Goal: Transaction & Acquisition: Download file/media

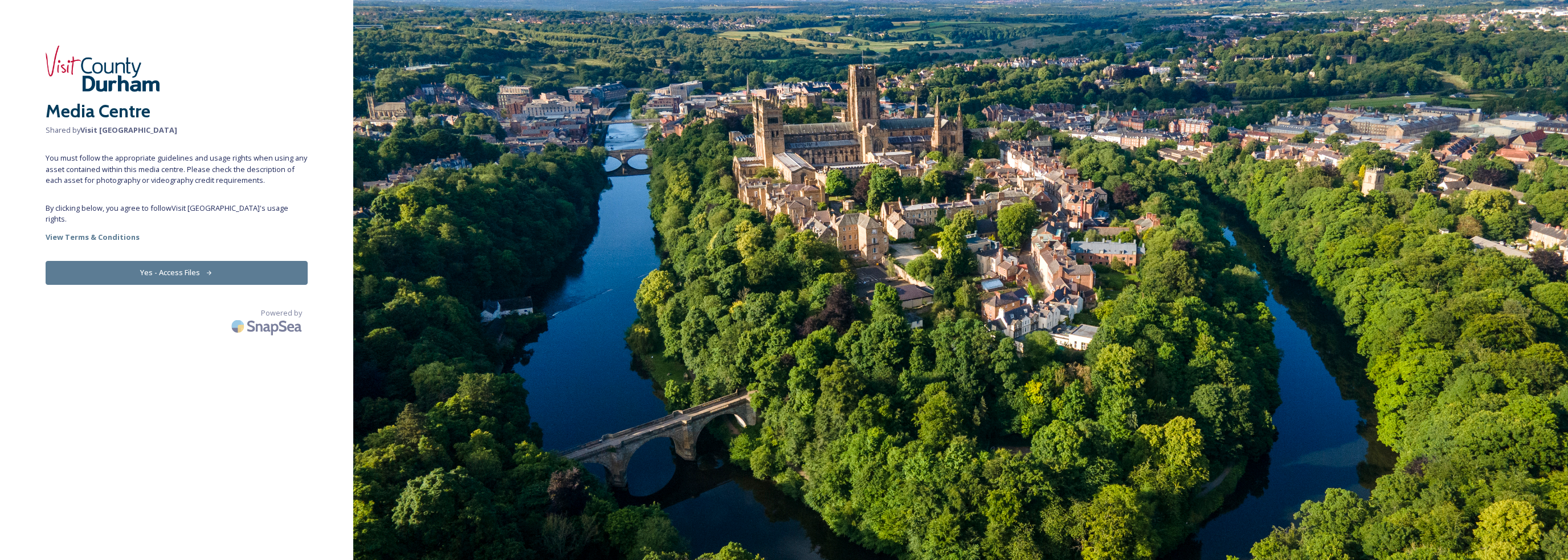
click at [198, 261] on button "Yes - Access Files" at bounding box center [176, 273] width 262 height 24
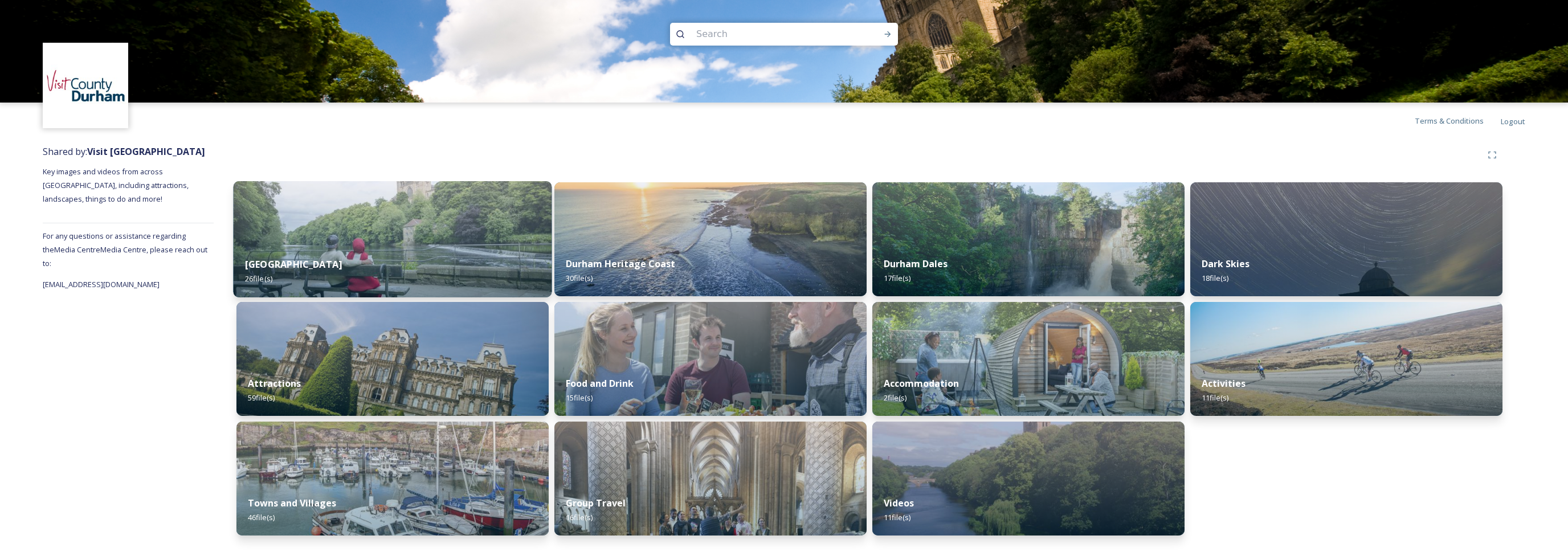
click at [403, 248] on div "Durham City 26 file(s)" at bounding box center [392, 271] width 318 height 52
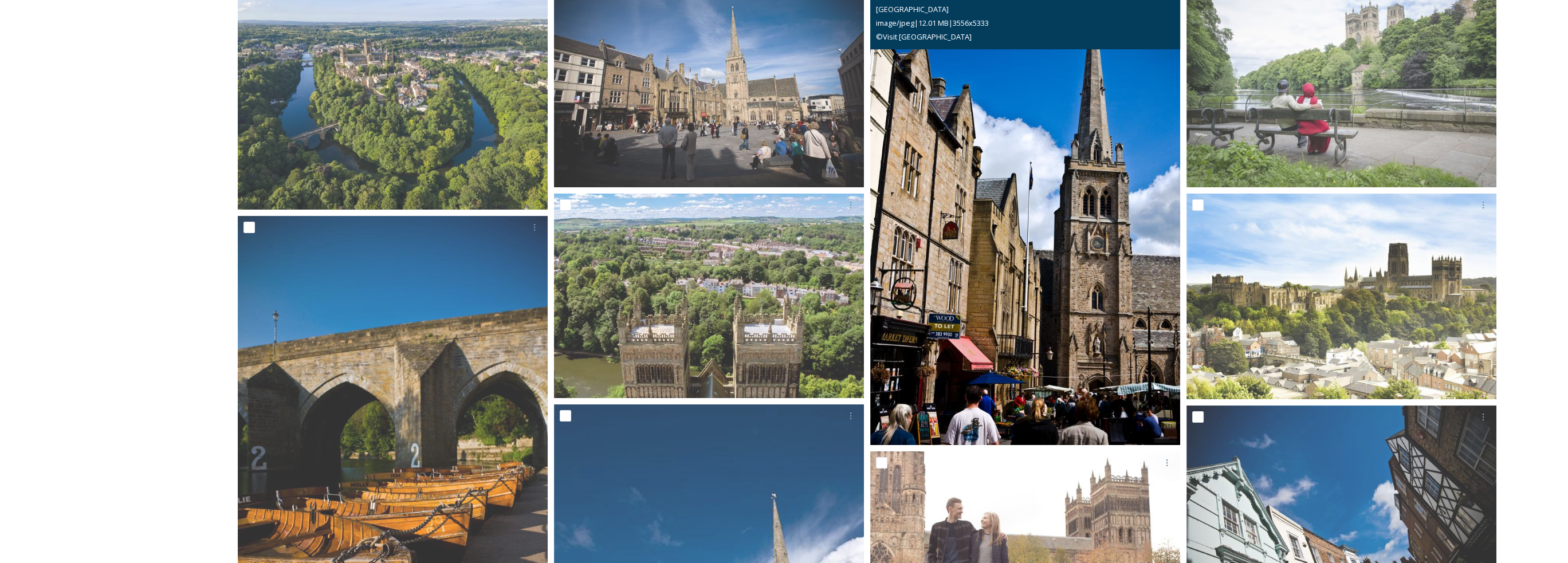
scroll to position [344, 0]
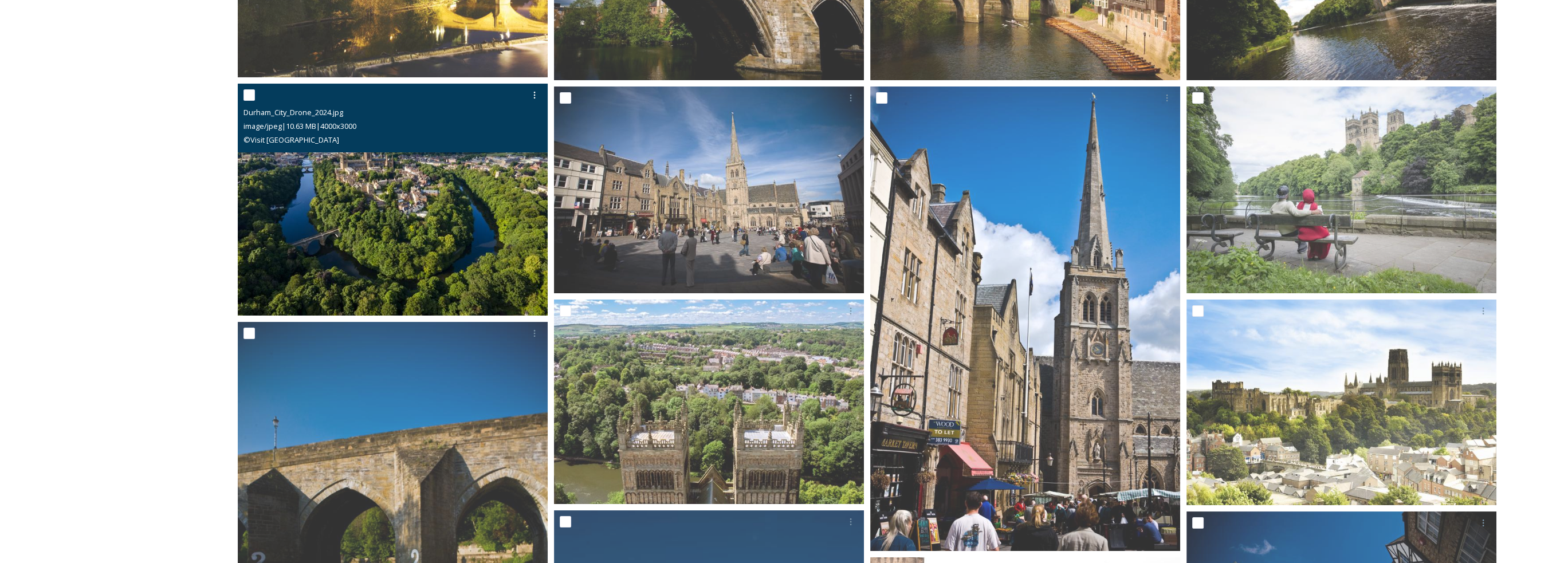
click at [345, 178] on img at bounding box center [393, 200] width 310 height 233
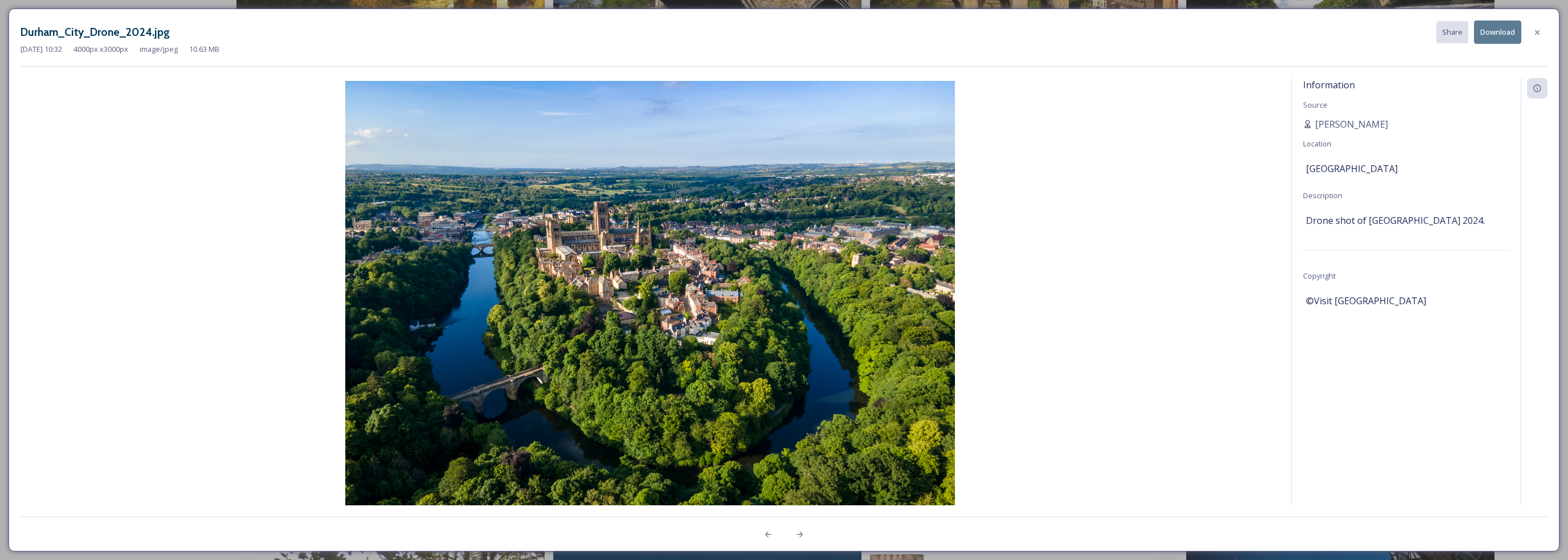
click at [1512, 32] on button "Download" at bounding box center [1498, 32] width 47 height 24
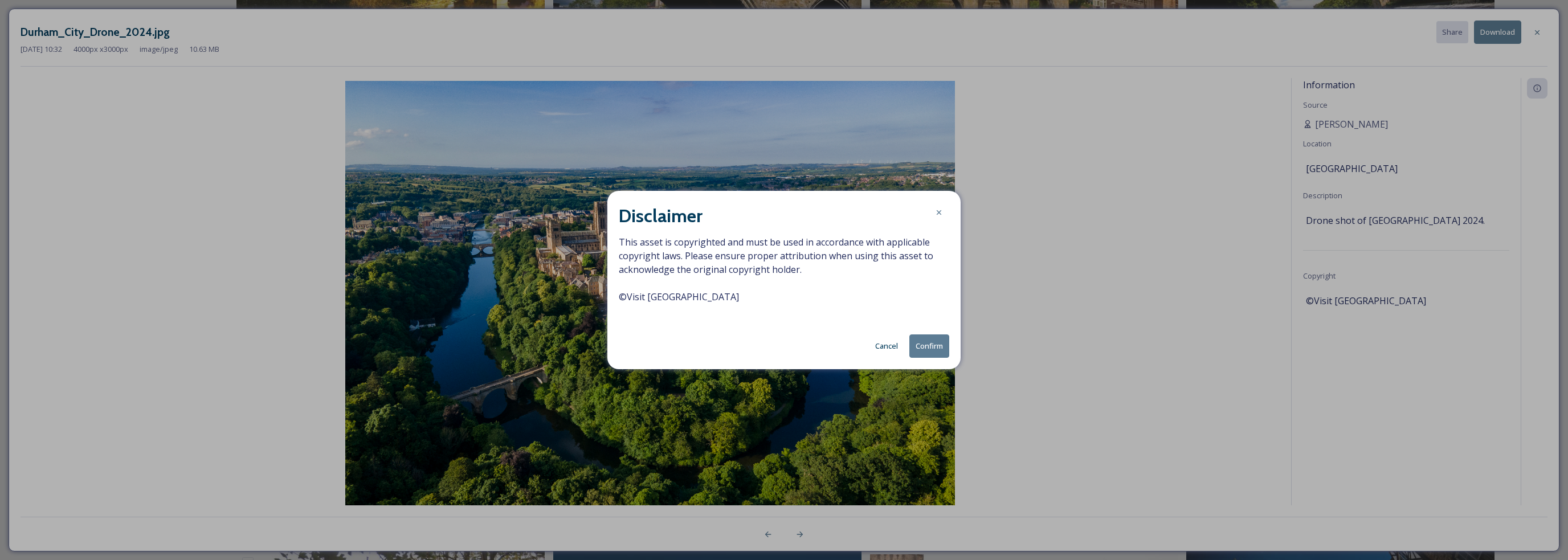
click at [927, 345] on button "Confirm" at bounding box center [929, 345] width 39 height 24
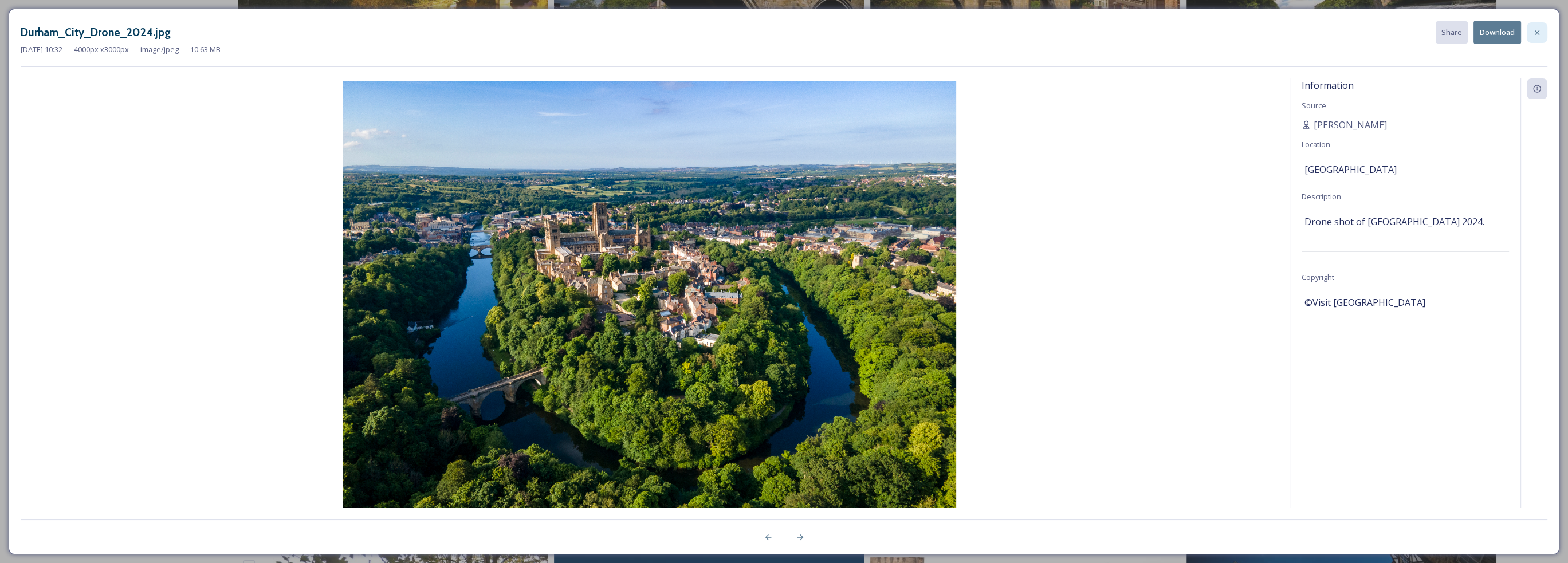
click at [1535, 33] on icon at bounding box center [1536, 33] width 9 height 9
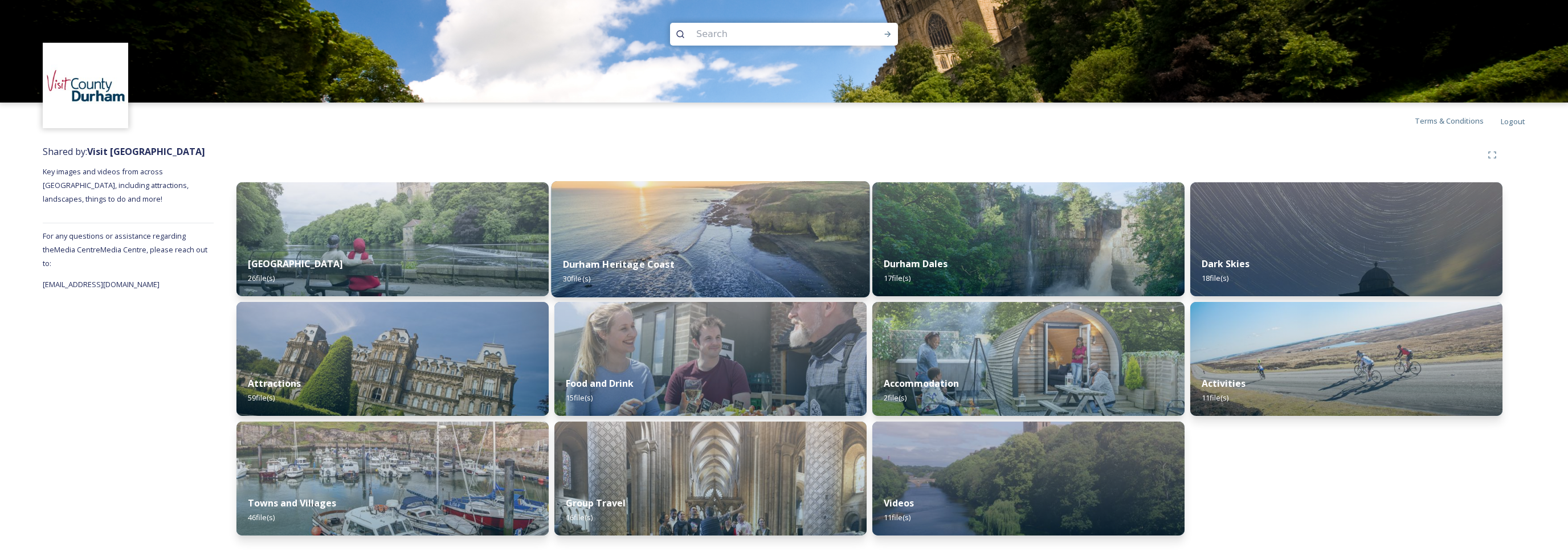
click at [738, 224] on img at bounding box center [710, 239] width 318 height 117
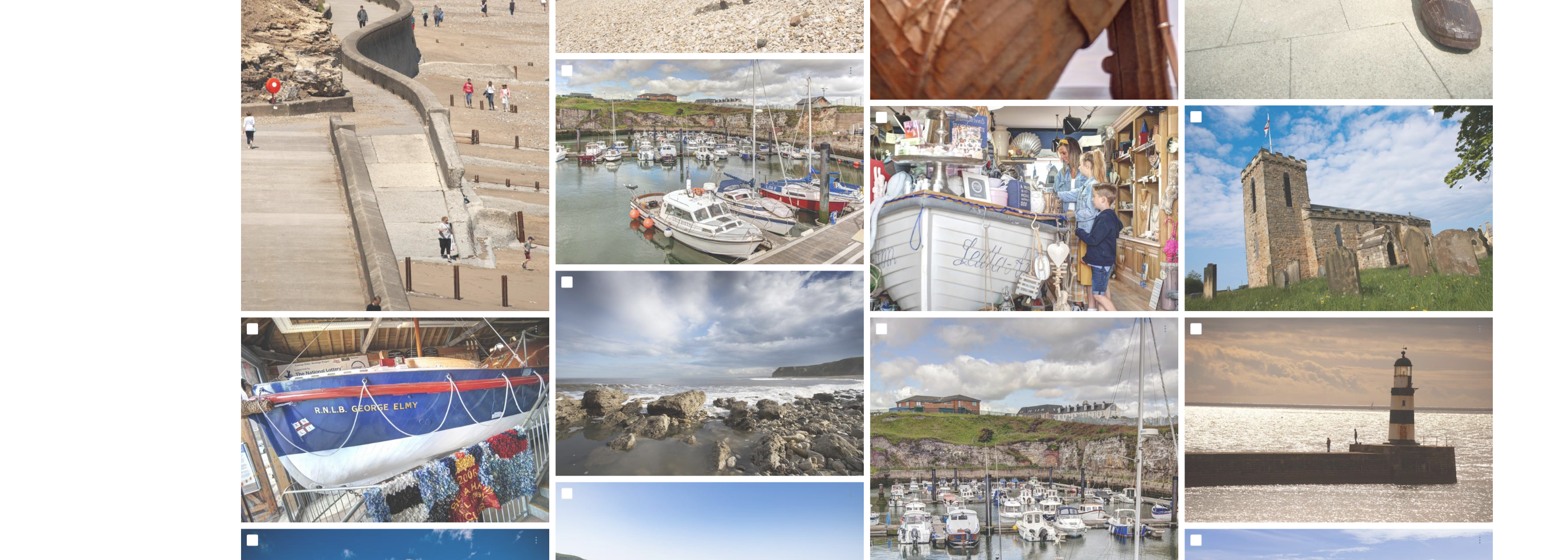
scroll to position [828, 0]
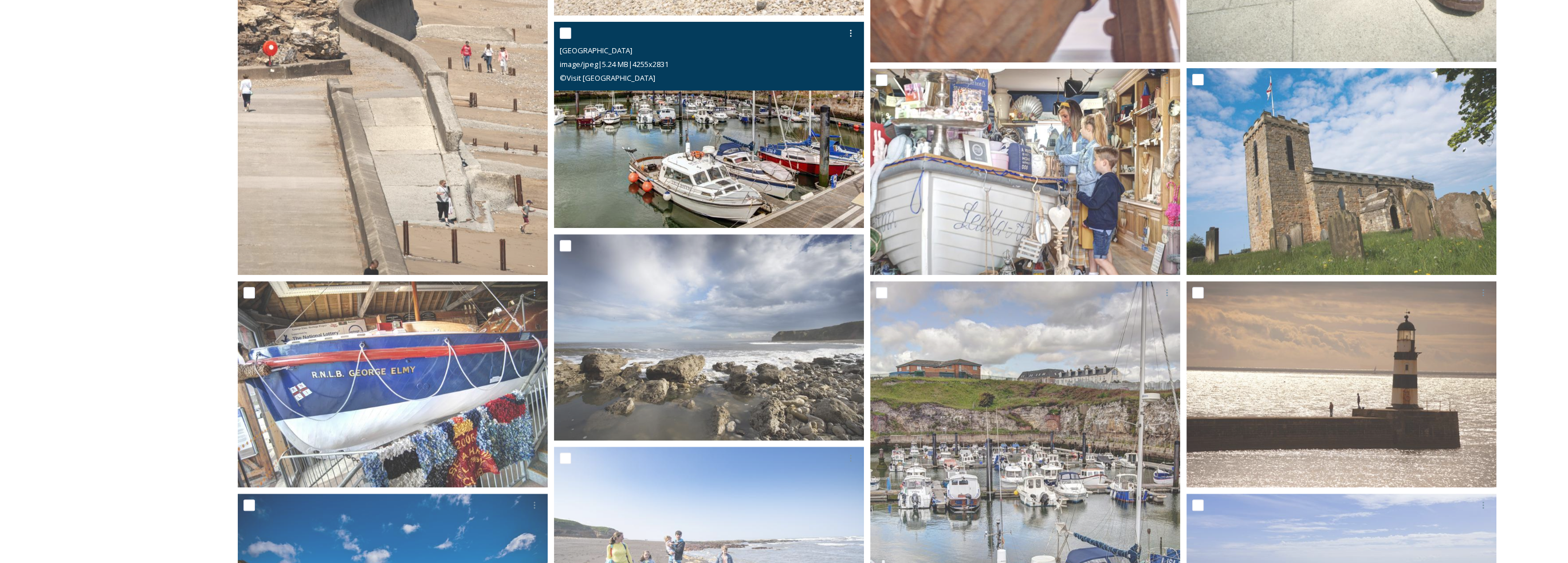
click at [729, 140] on img at bounding box center [709, 125] width 310 height 206
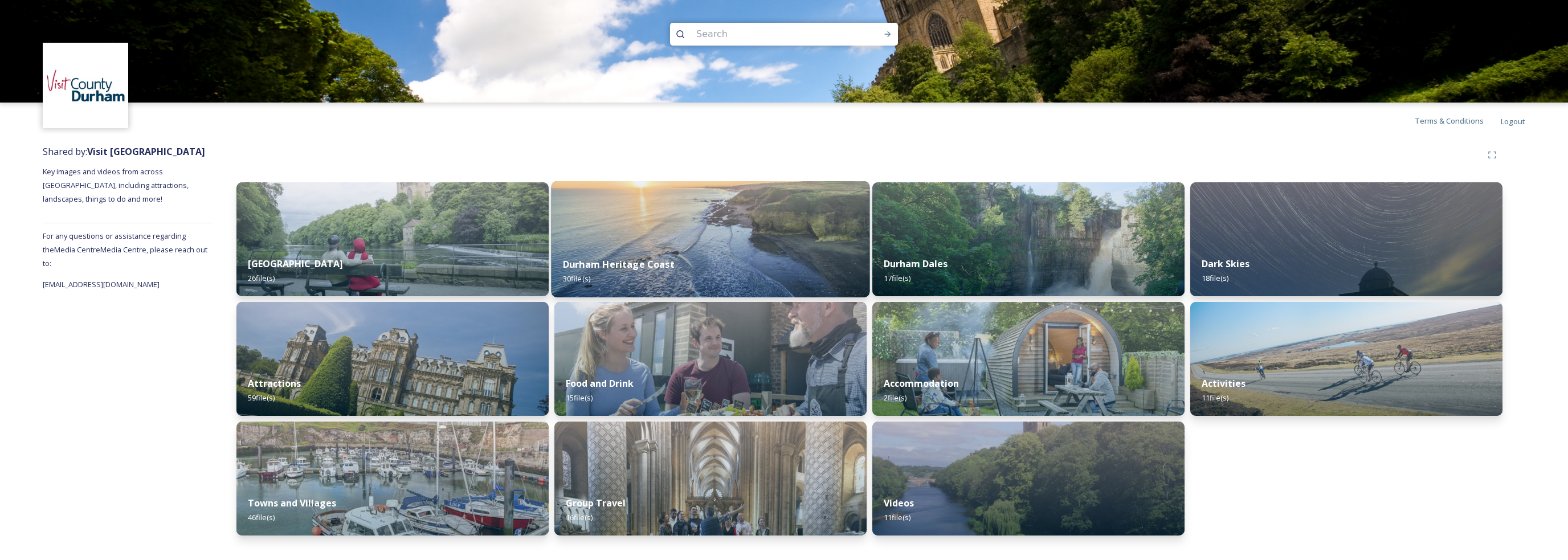
click at [625, 216] on img at bounding box center [710, 239] width 318 height 117
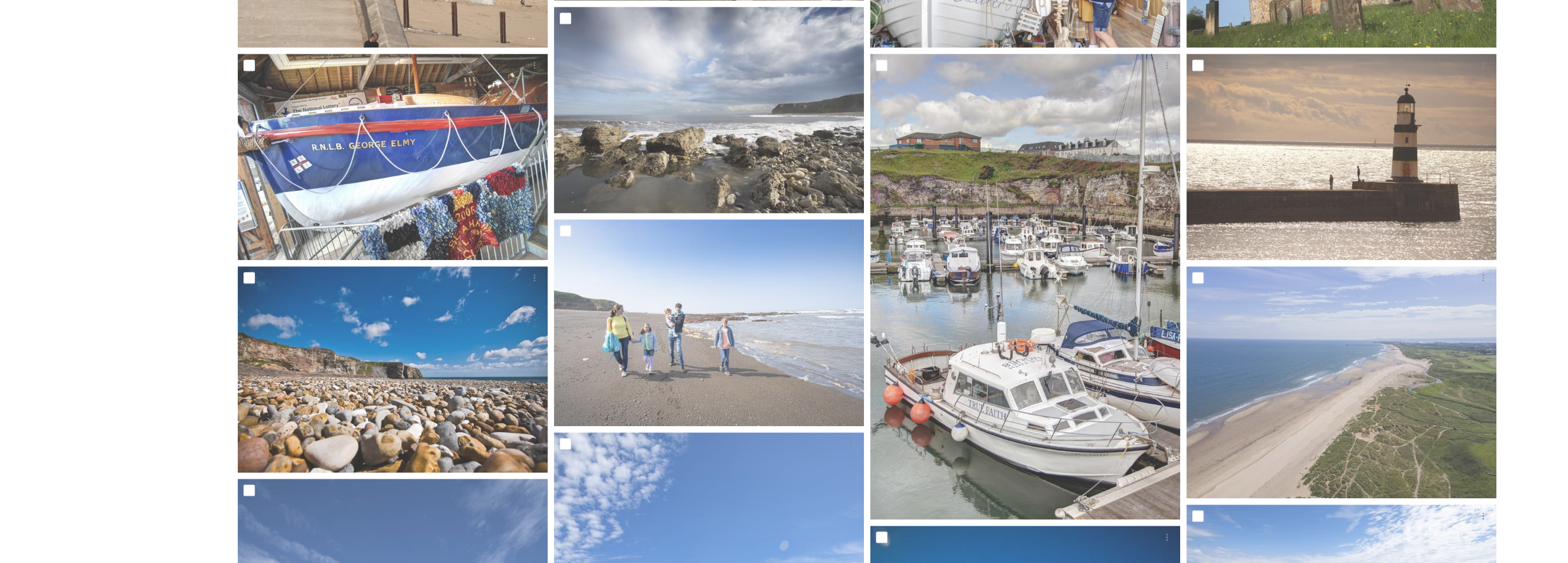
scroll to position [1062, 0]
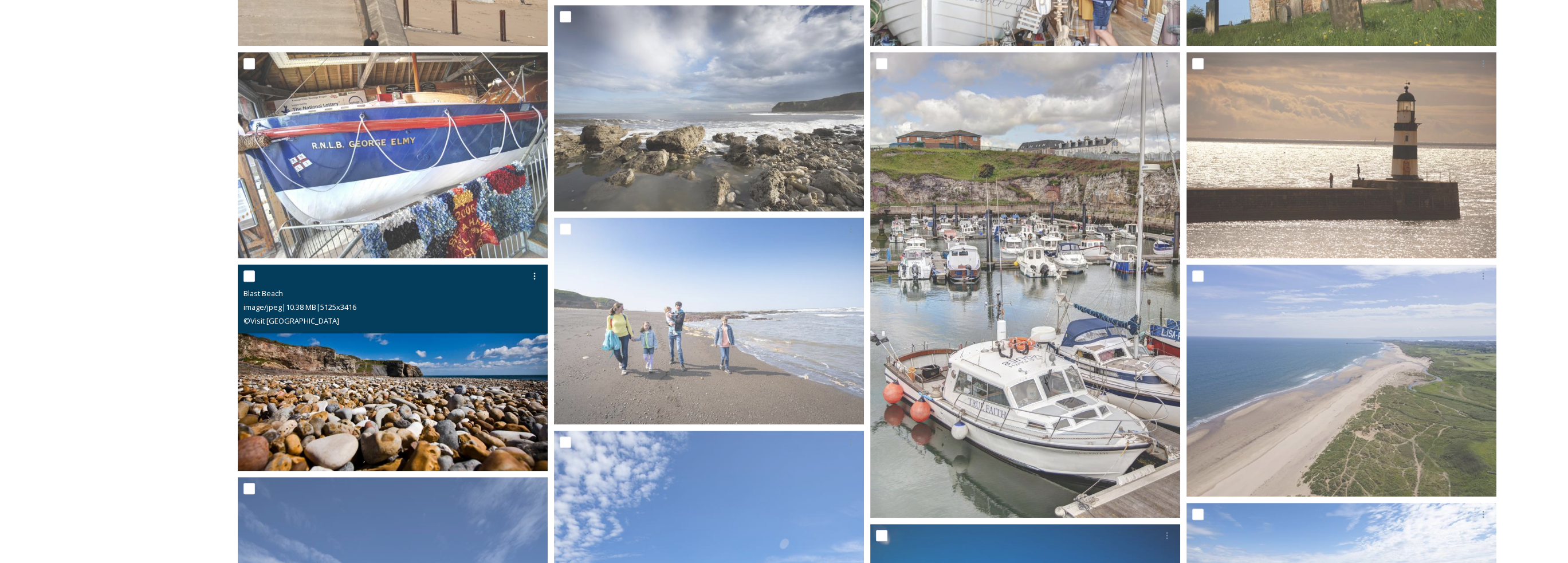
click at [425, 347] on img at bounding box center [393, 367] width 310 height 207
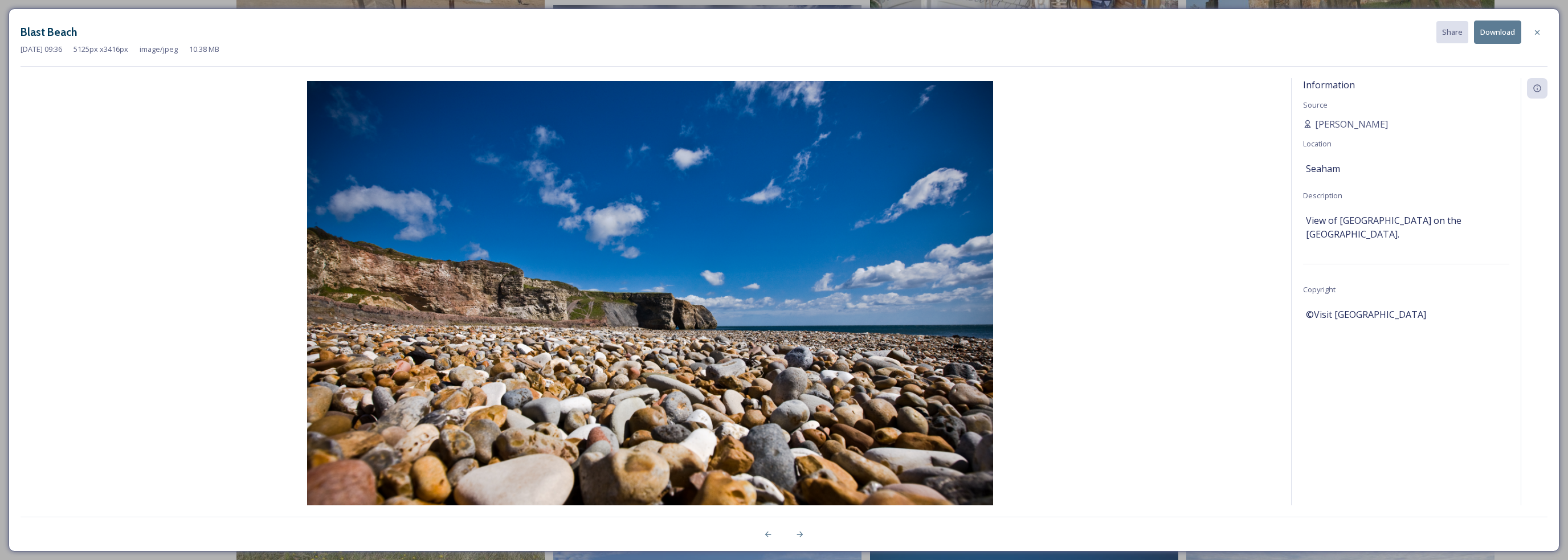
click at [1501, 32] on button "Download" at bounding box center [1498, 32] width 47 height 24
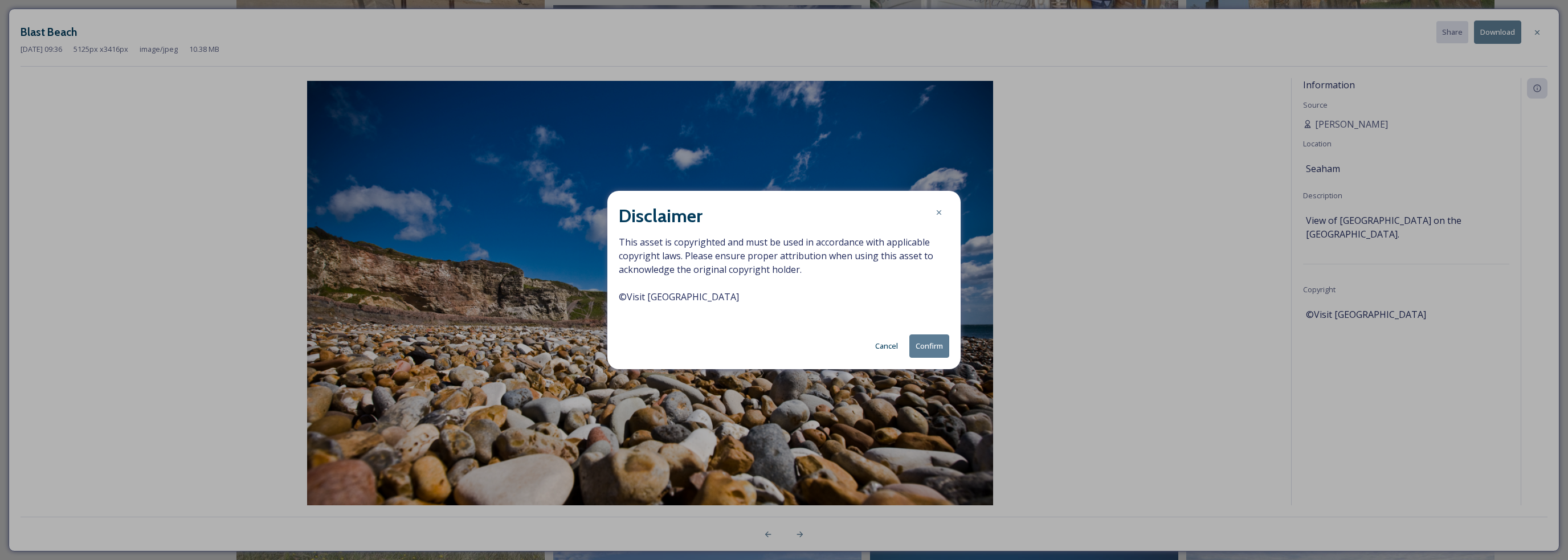
click at [938, 344] on button "Confirm" at bounding box center [929, 345] width 39 height 24
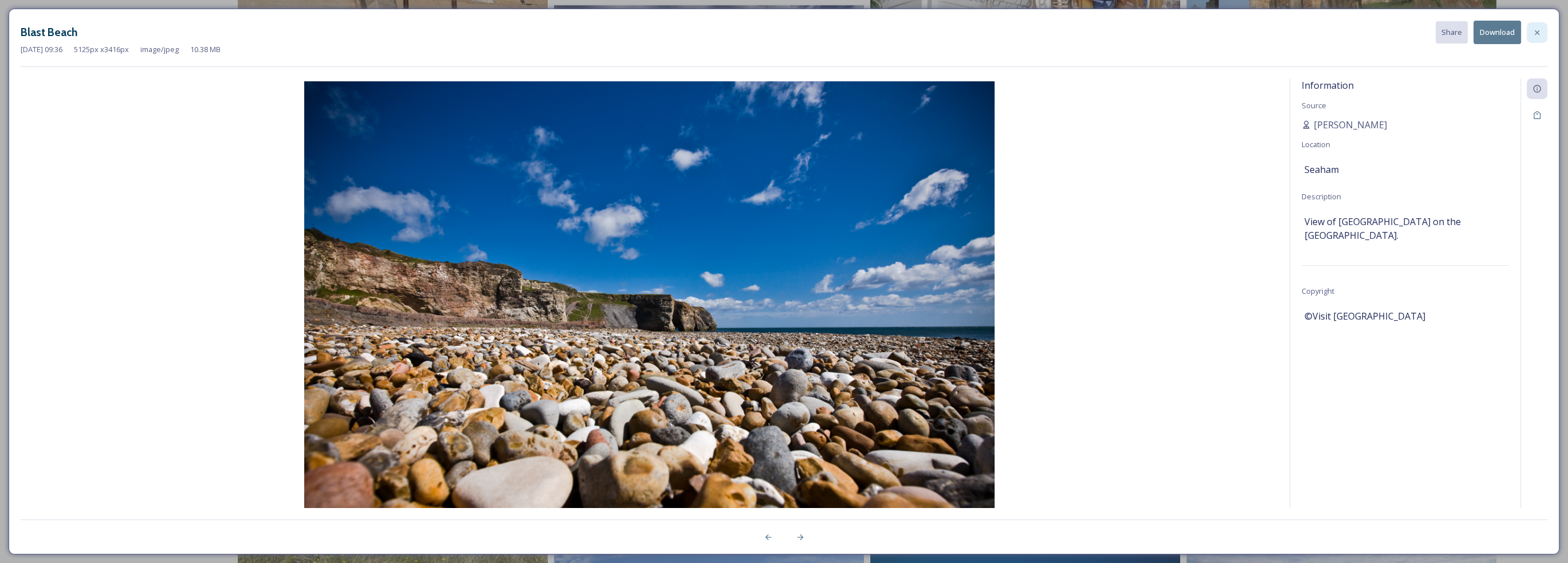
click at [1538, 27] on div at bounding box center [1536, 32] width 20 height 20
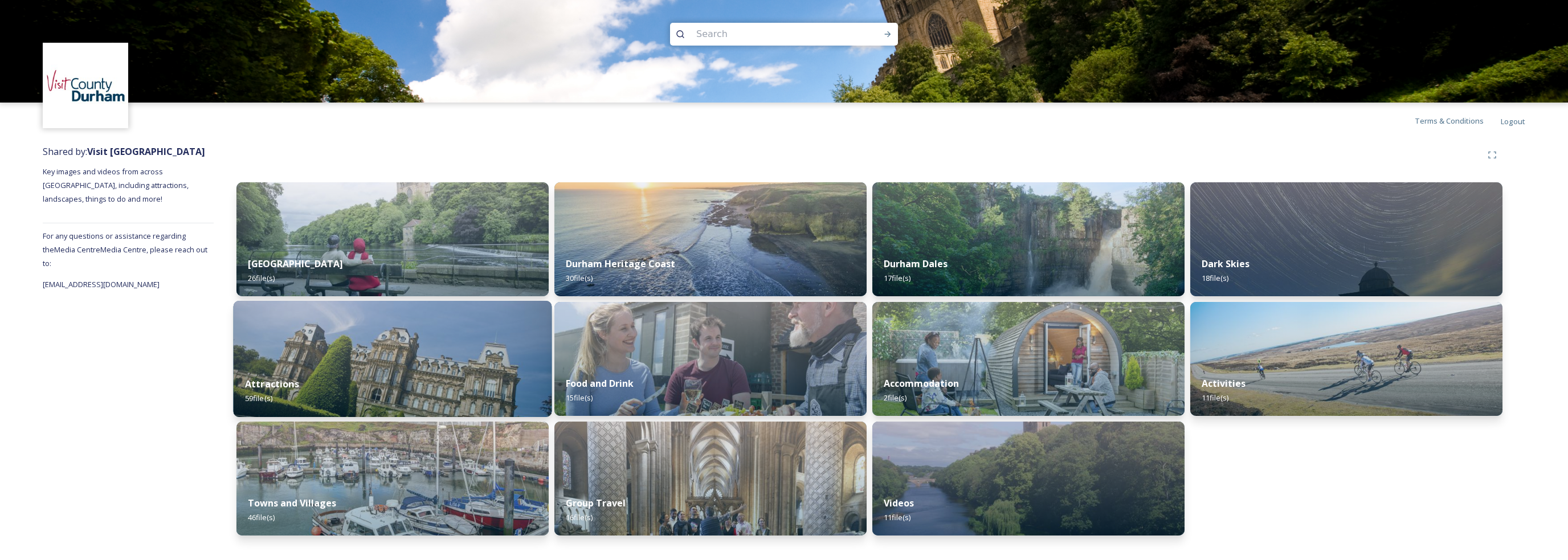
click at [494, 361] on img at bounding box center [392, 358] width 318 height 117
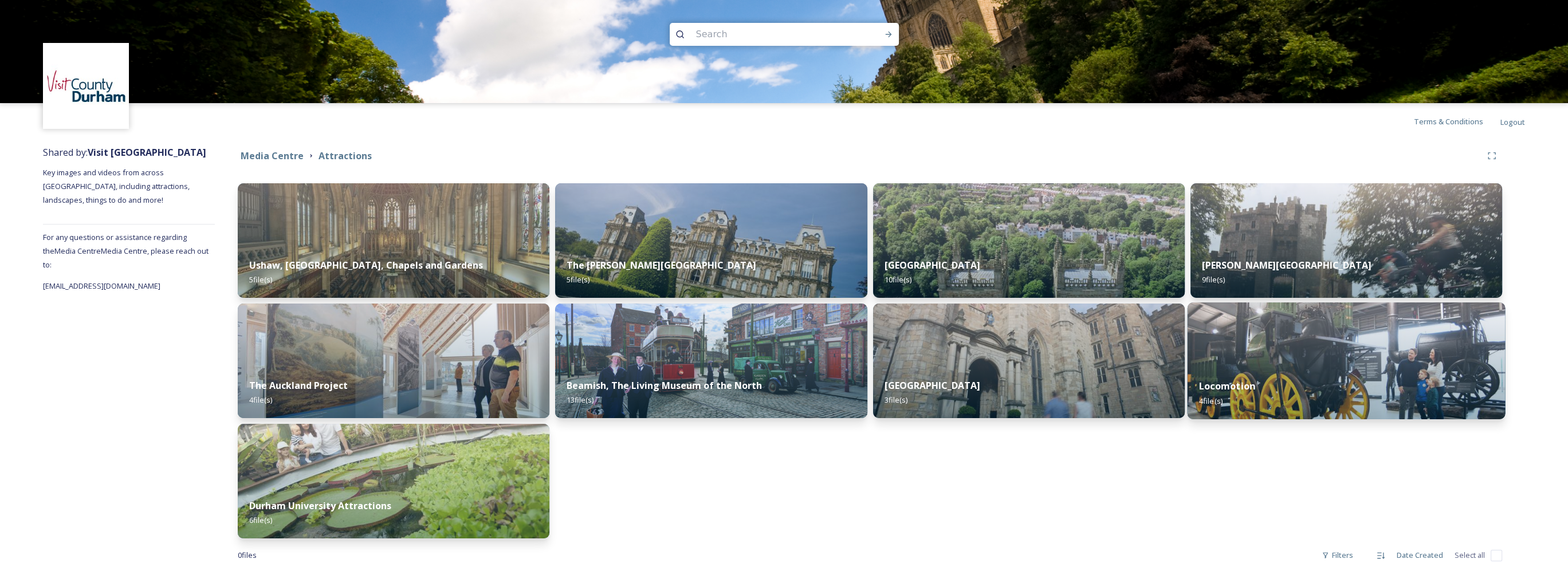
click at [1349, 366] on img at bounding box center [1345, 360] width 318 height 117
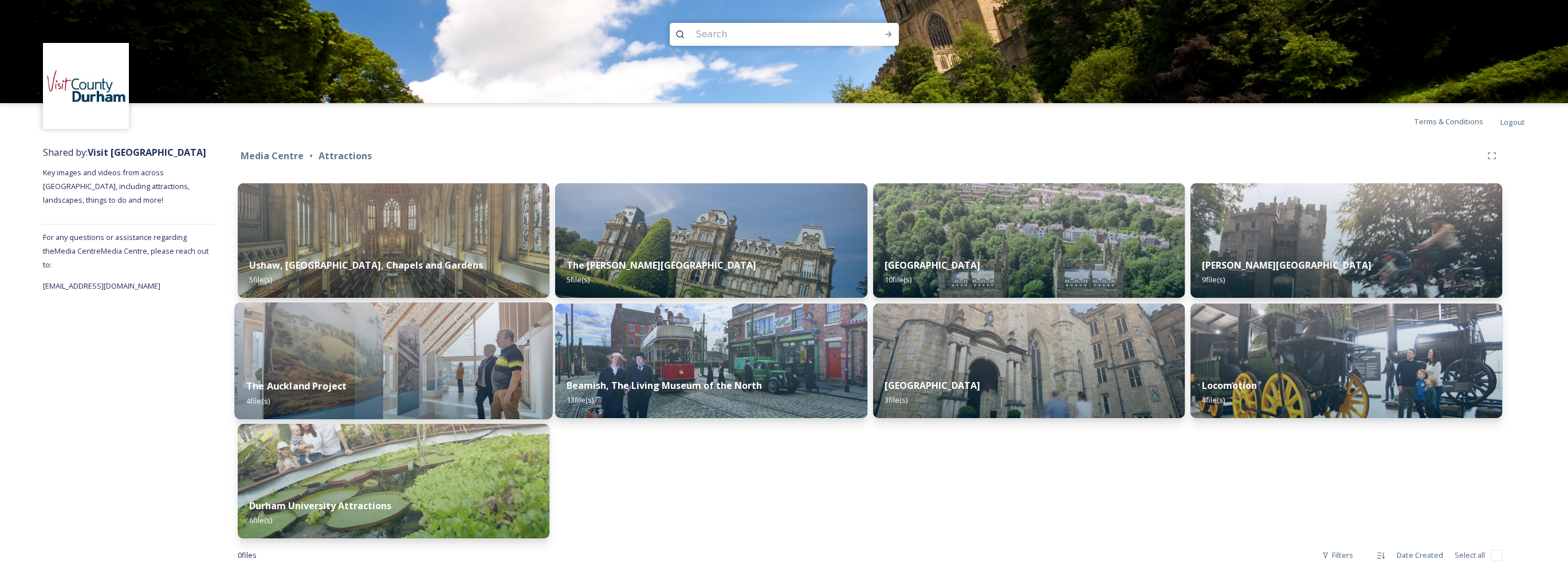
click at [448, 364] on img at bounding box center [393, 360] width 318 height 117
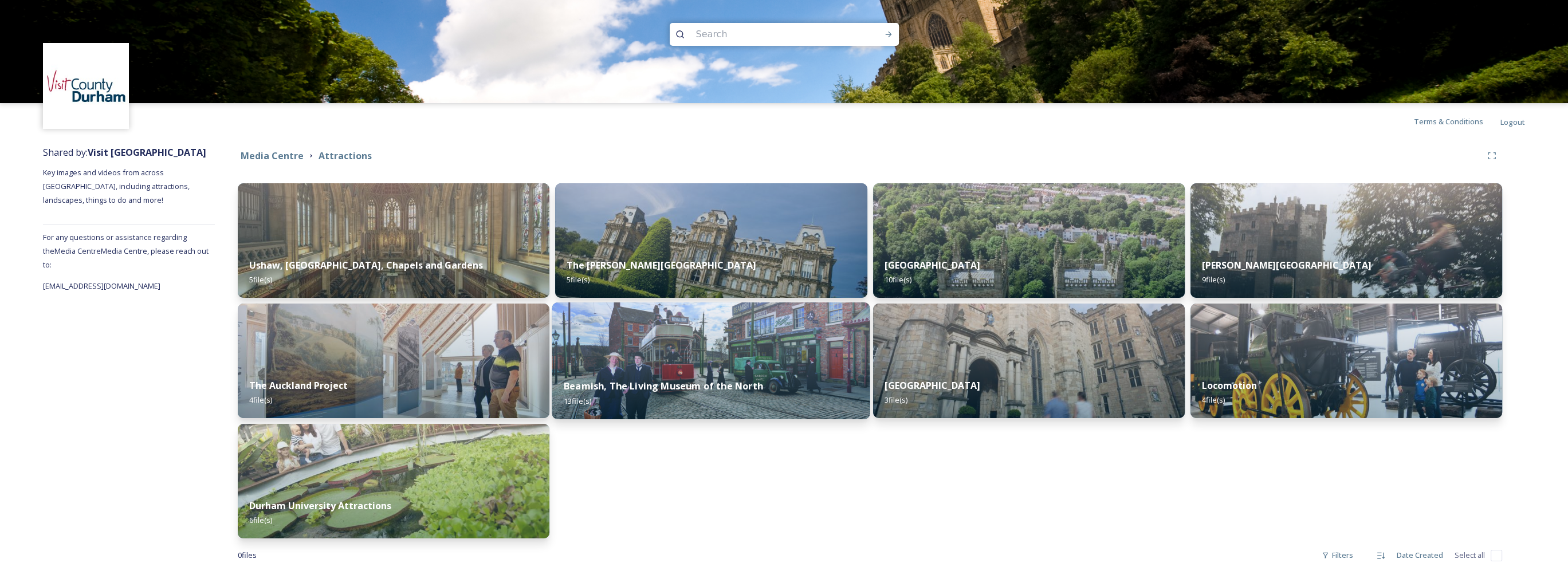
click at [735, 353] on img at bounding box center [710, 360] width 318 height 117
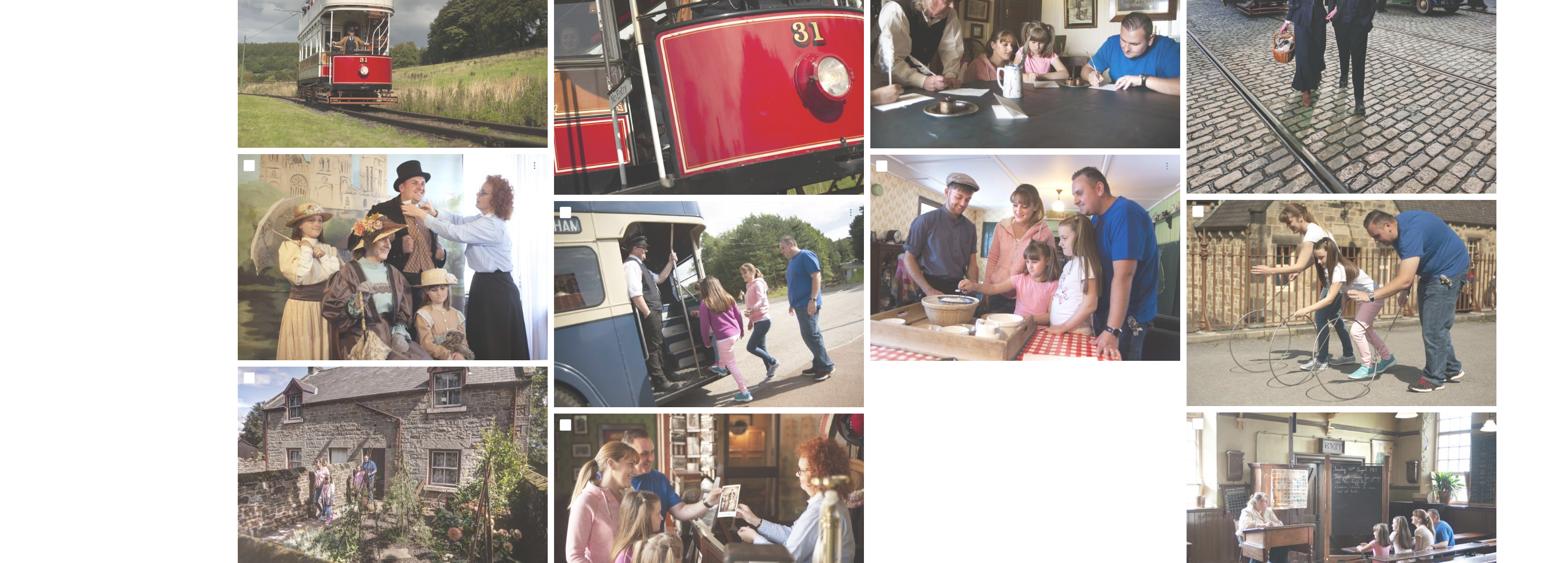
scroll to position [513, 0]
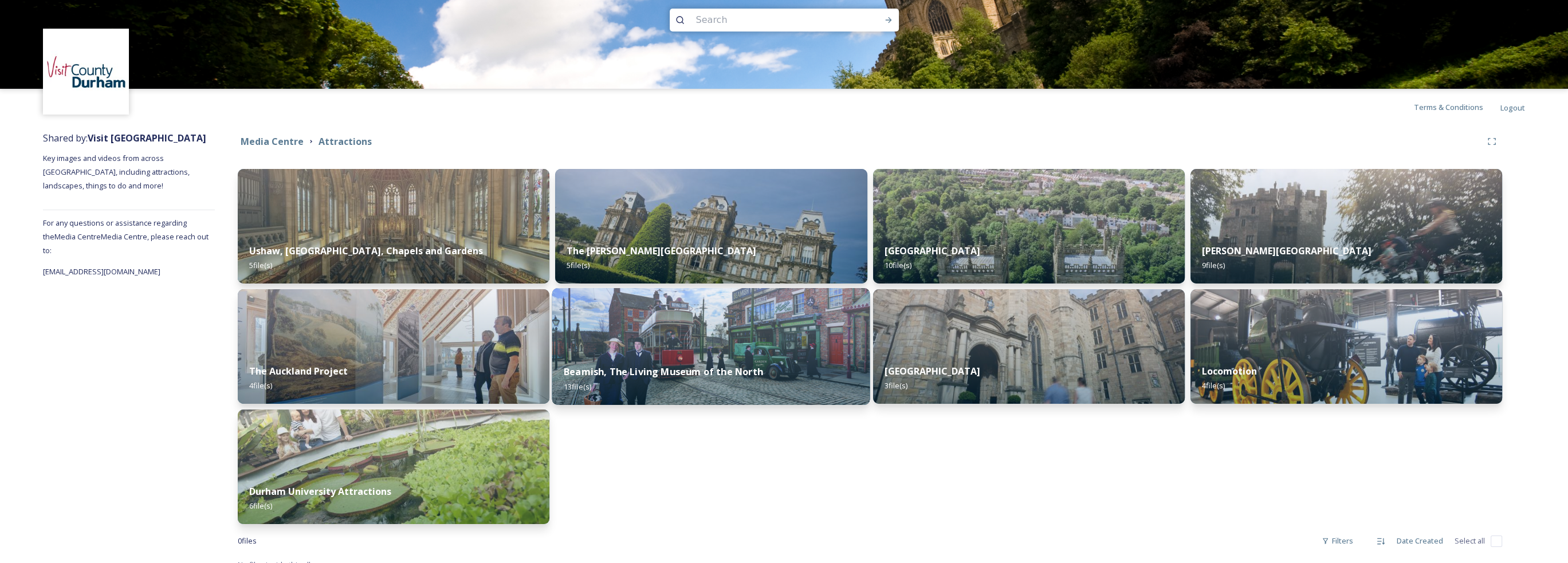
scroll to position [28, 0]
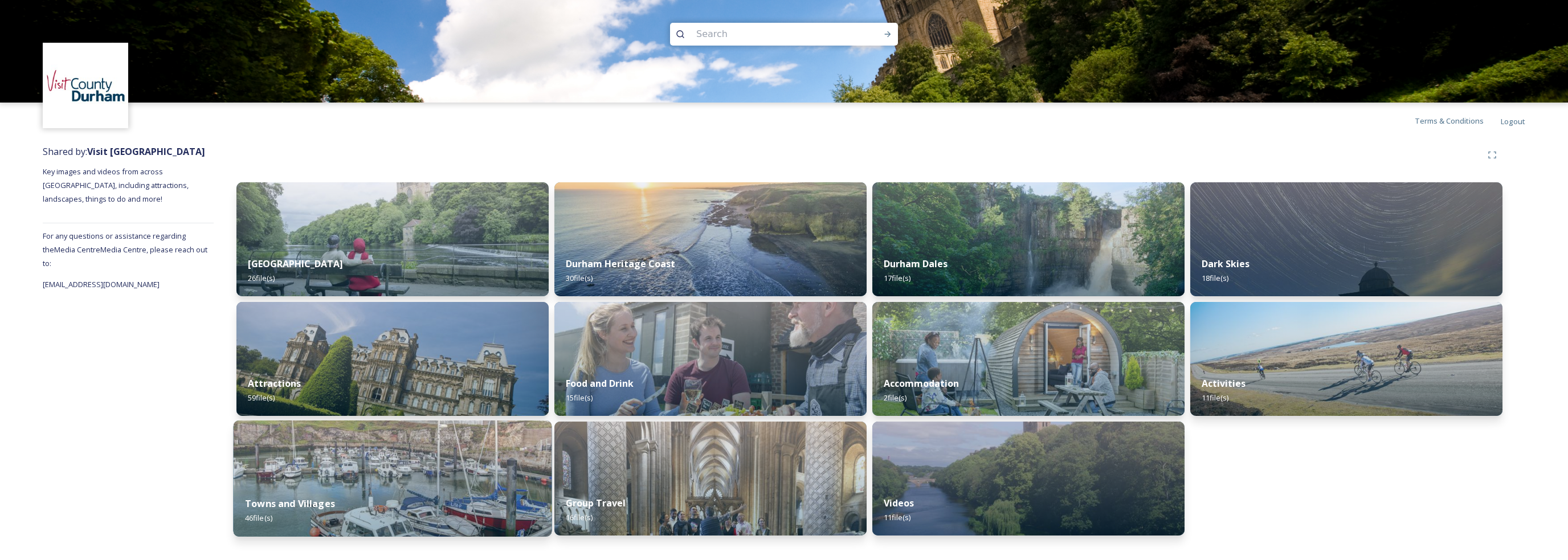
click at [481, 455] on img at bounding box center [392, 478] width 318 height 117
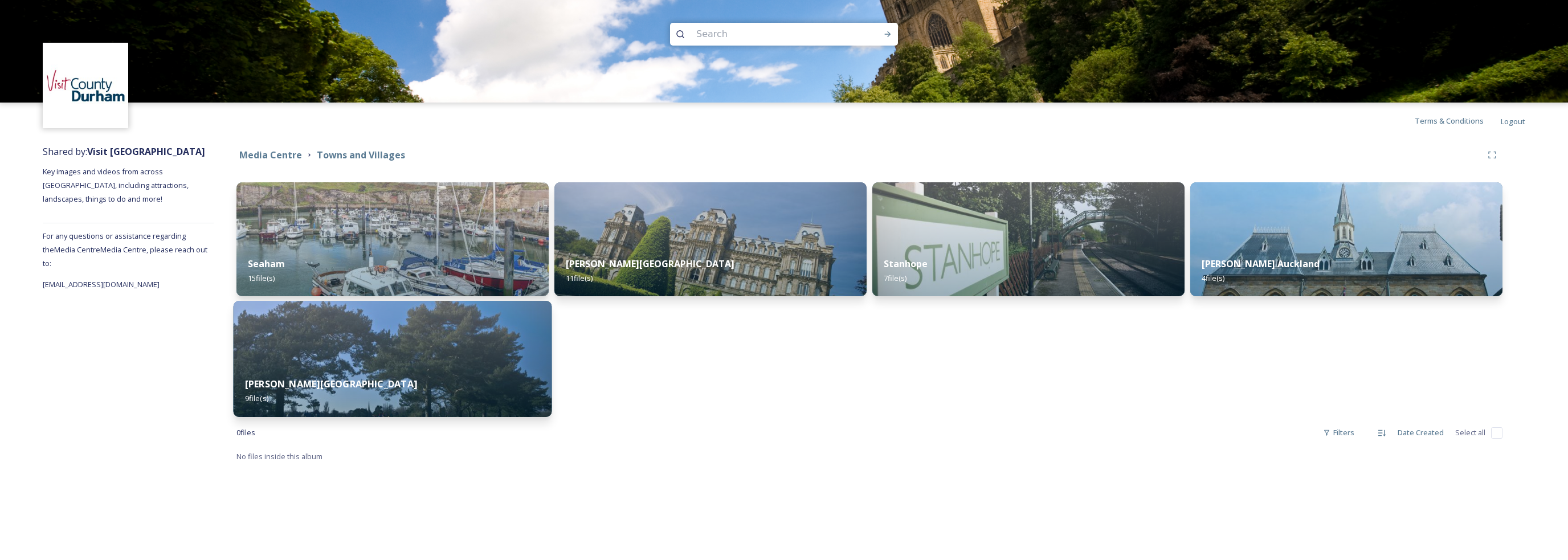
click at [452, 359] on img at bounding box center [392, 358] width 318 height 117
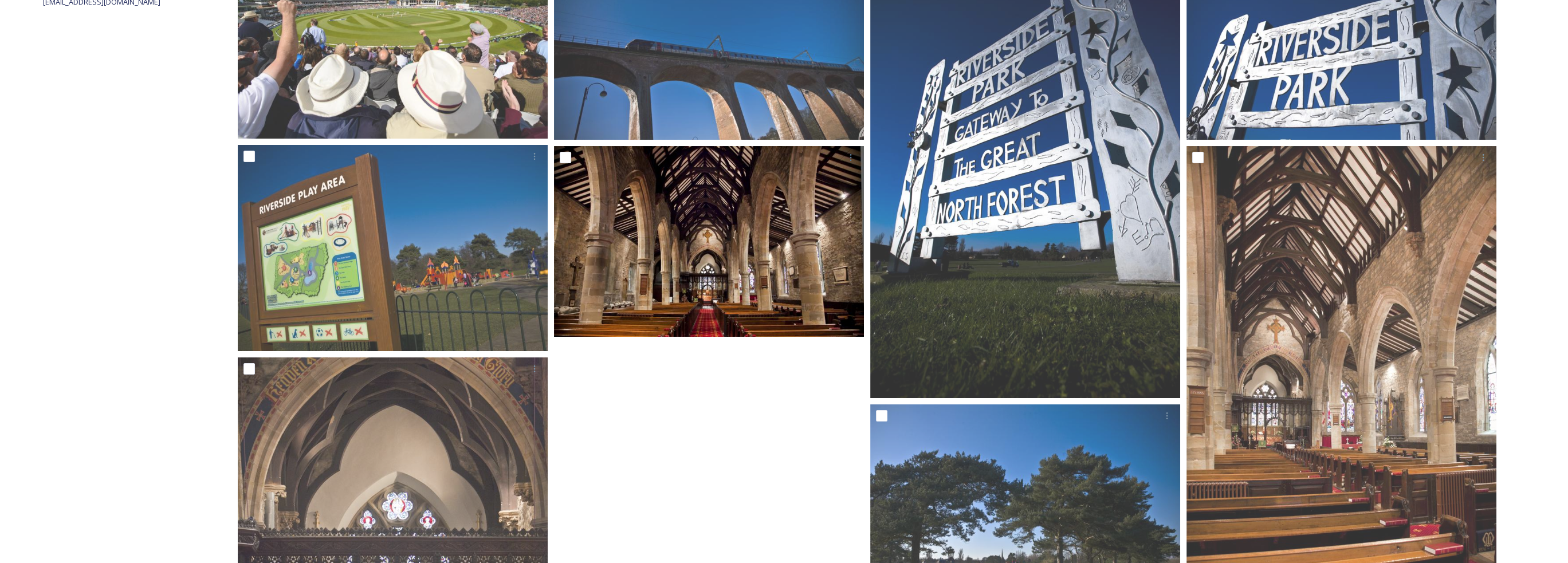
scroll to position [57, 0]
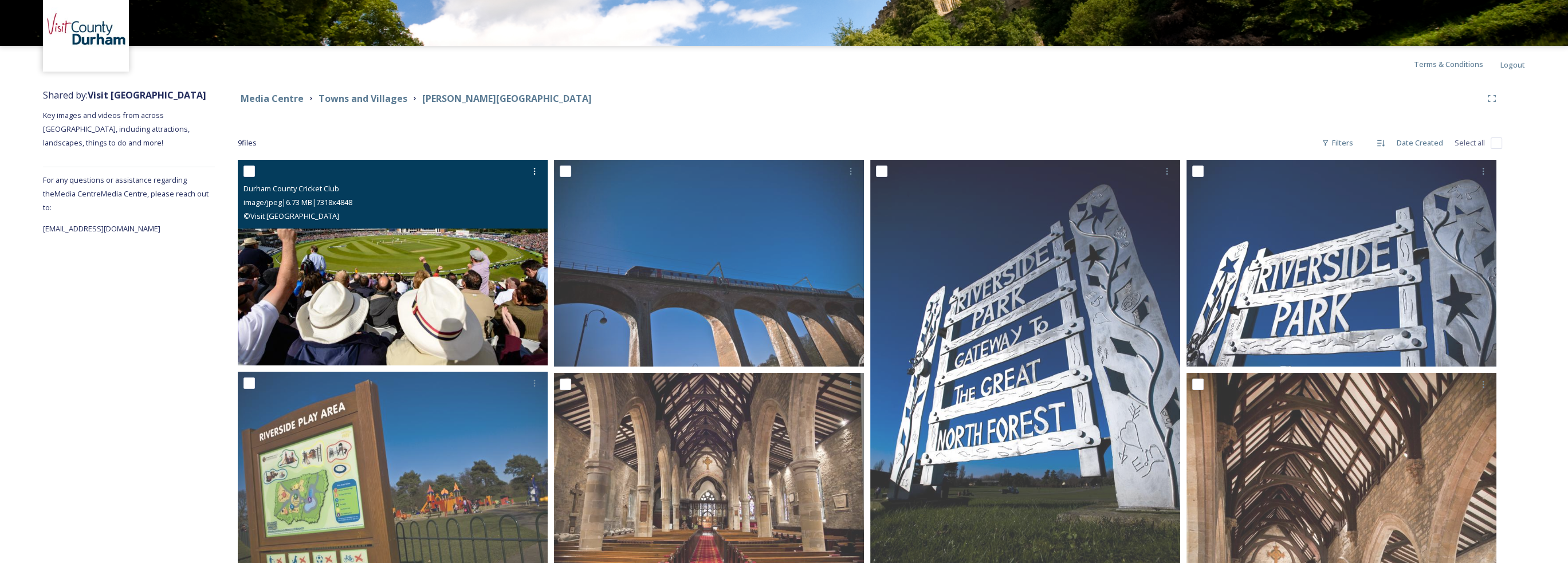
click at [470, 270] on img at bounding box center [393, 262] width 310 height 205
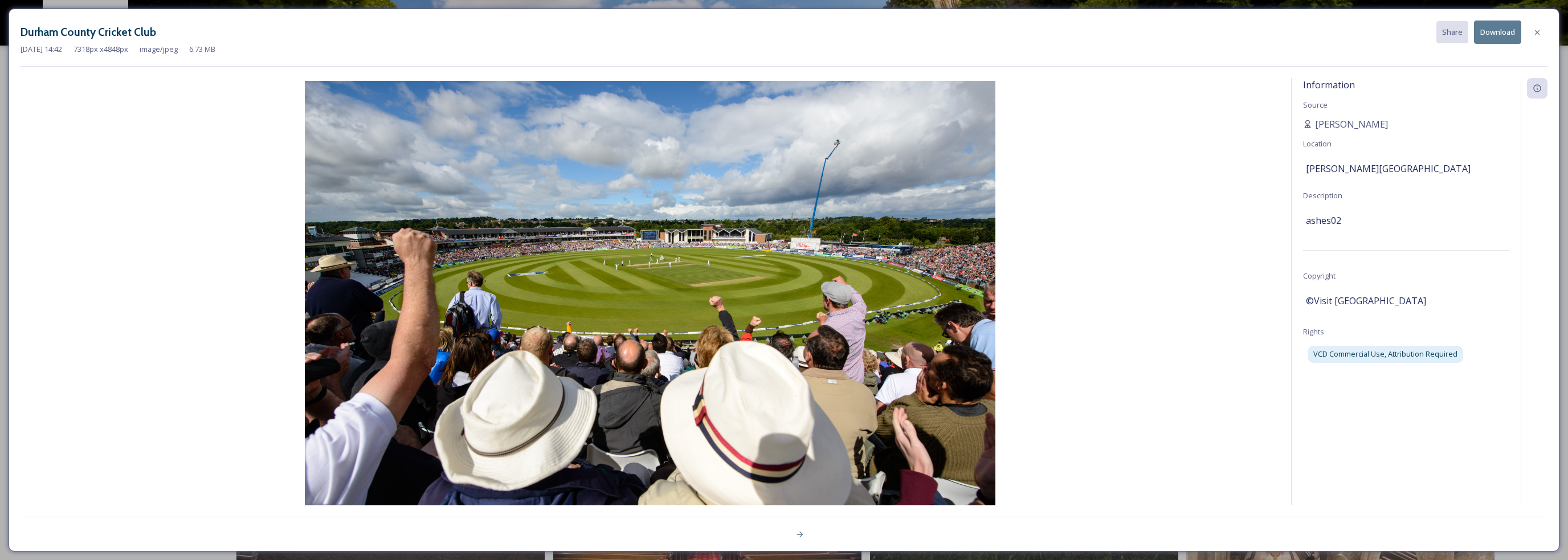
click at [1503, 33] on button "Download" at bounding box center [1498, 32] width 47 height 24
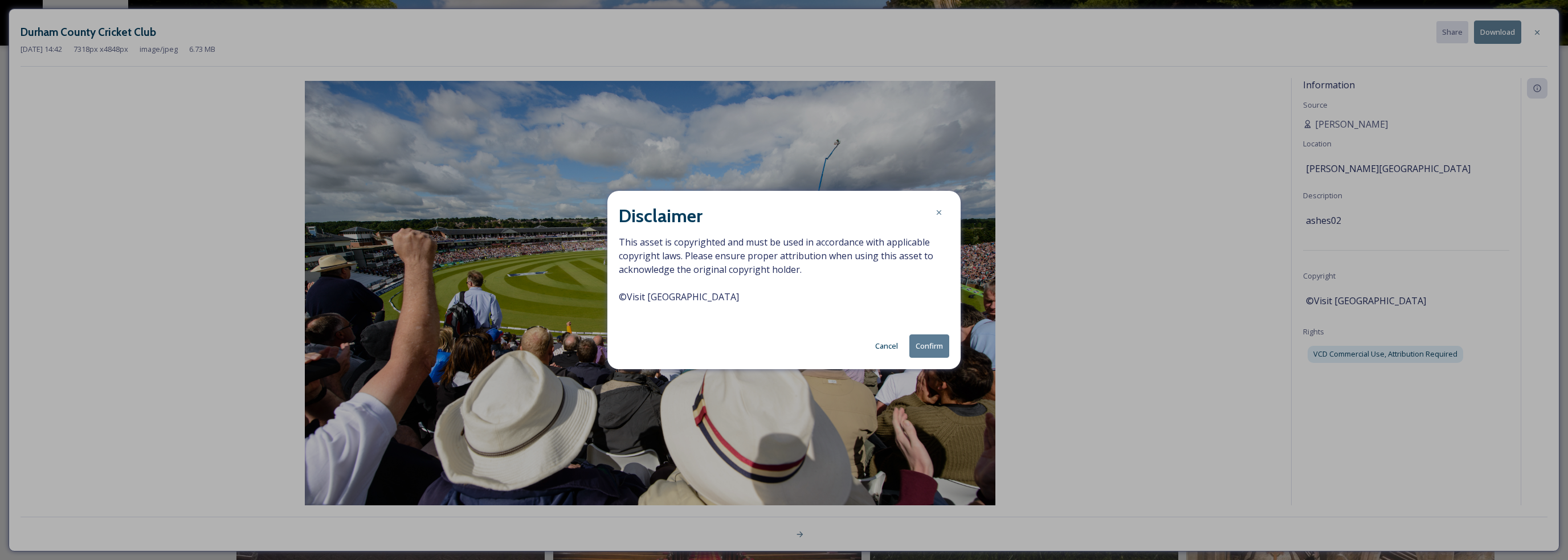
click at [923, 350] on button "Confirm" at bounding box center [929, 345] width 39 height 24
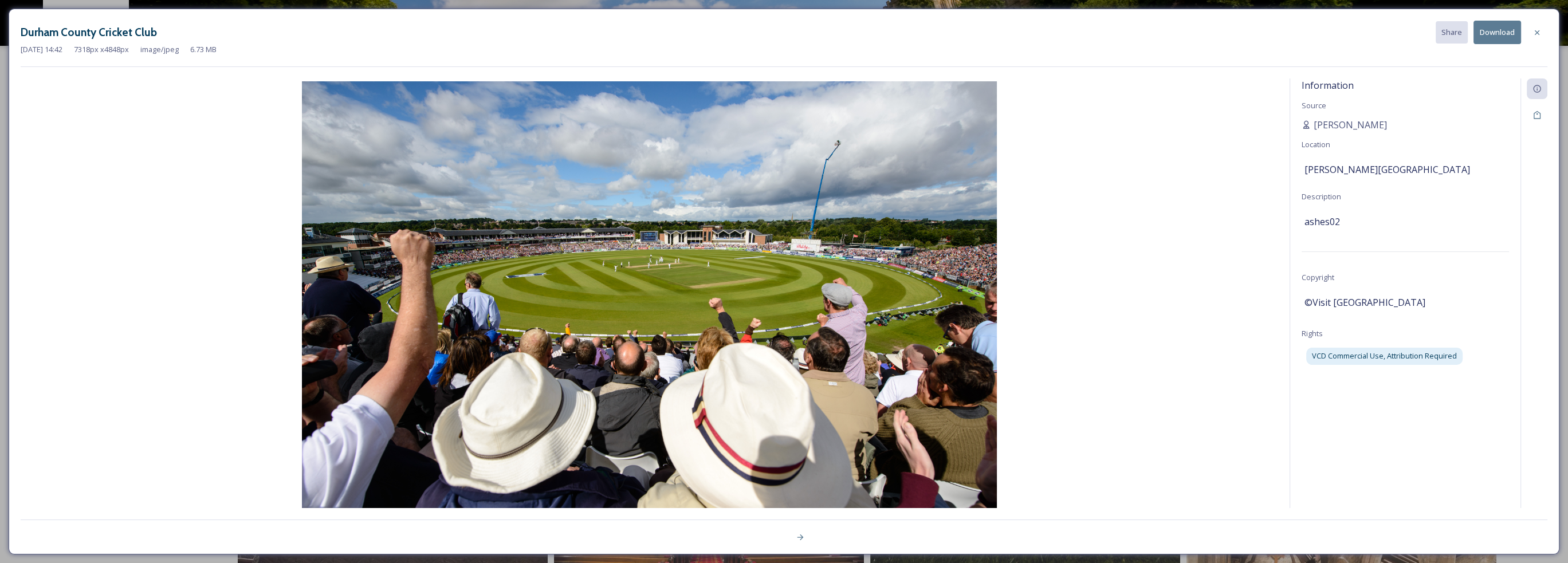
click at [1537, 35] on icon at bounding box center [1536, 33] width 9 height 9
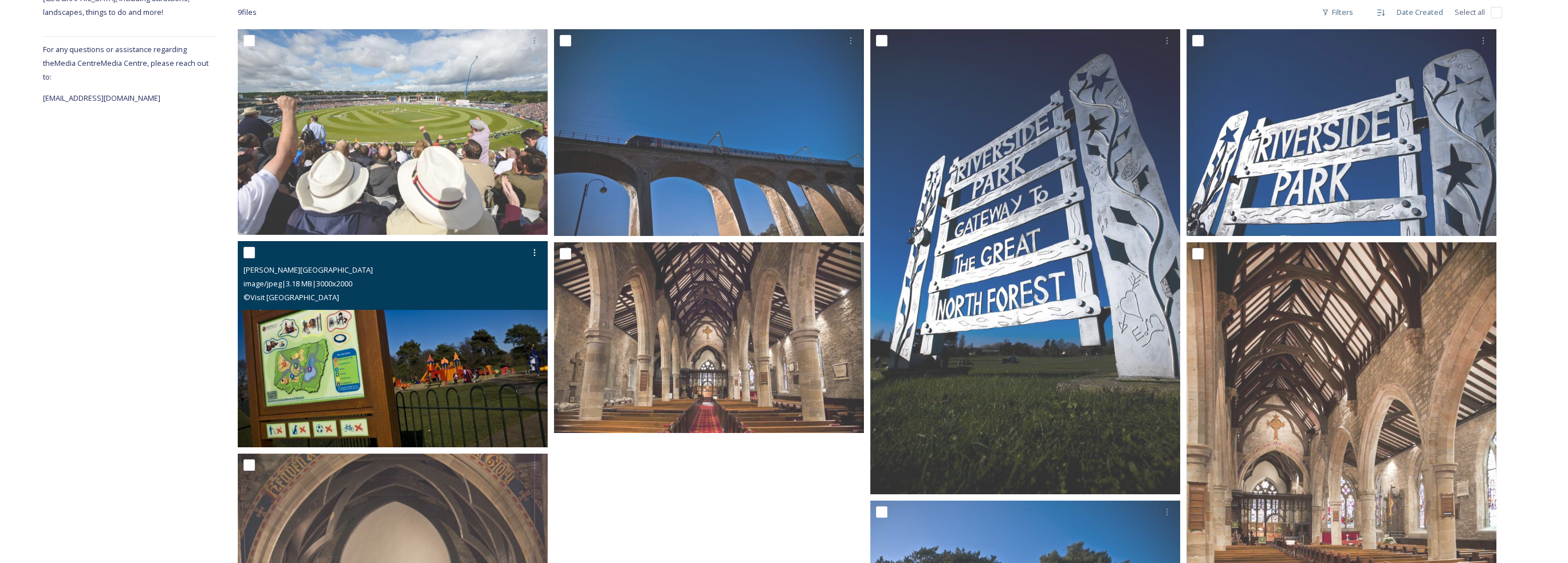
scroll to position [286, 0]
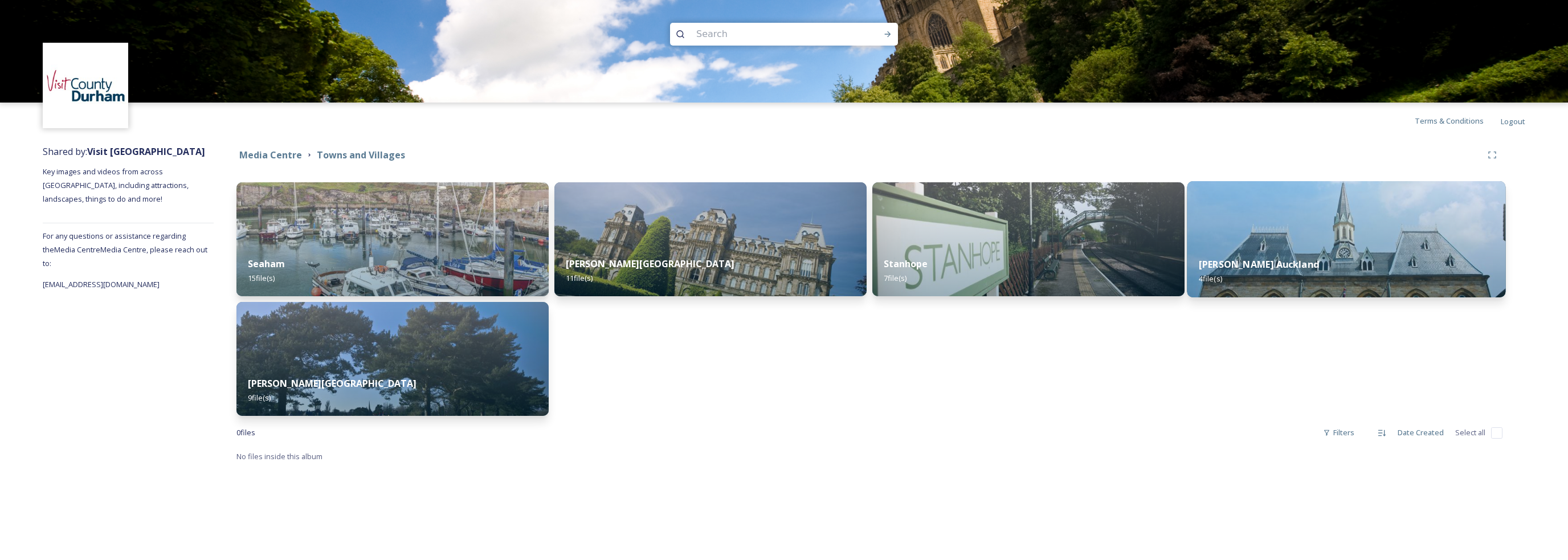
click at [1252, 243] on img at bounding box center [1346, 239] width 318 height 117
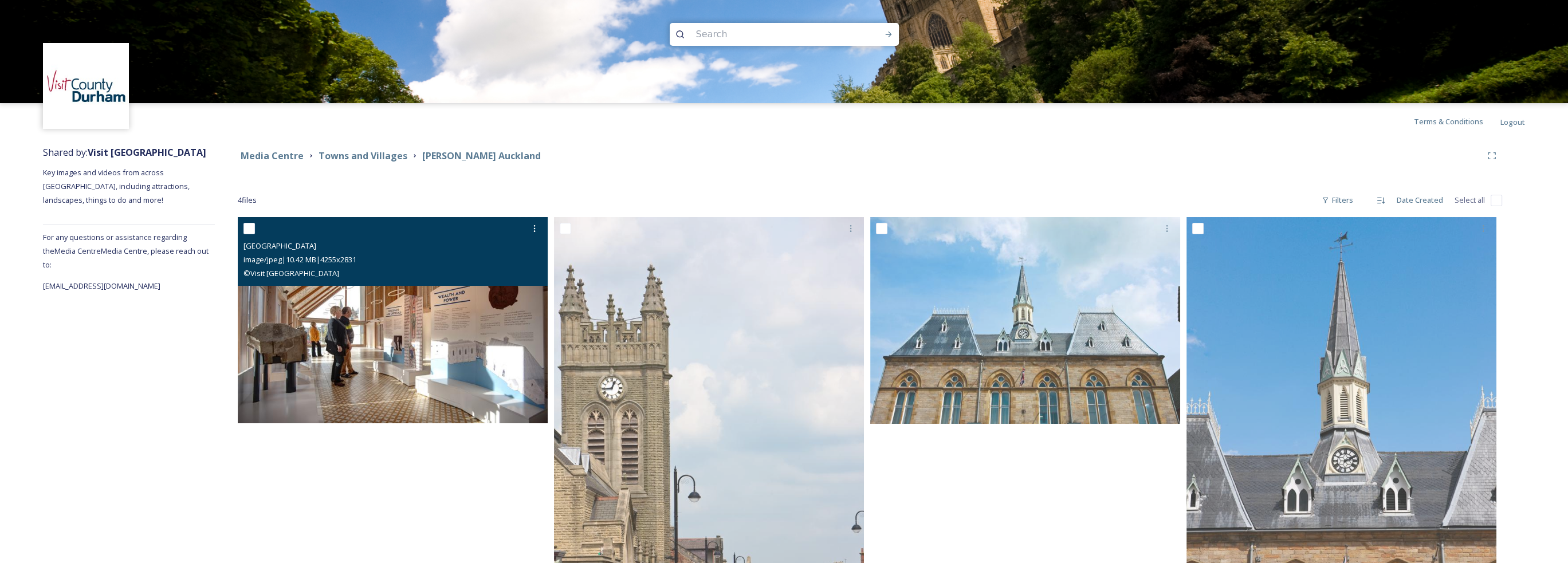
click at [403, 342] on img at bounding box center [393, 320] width 310 height 206
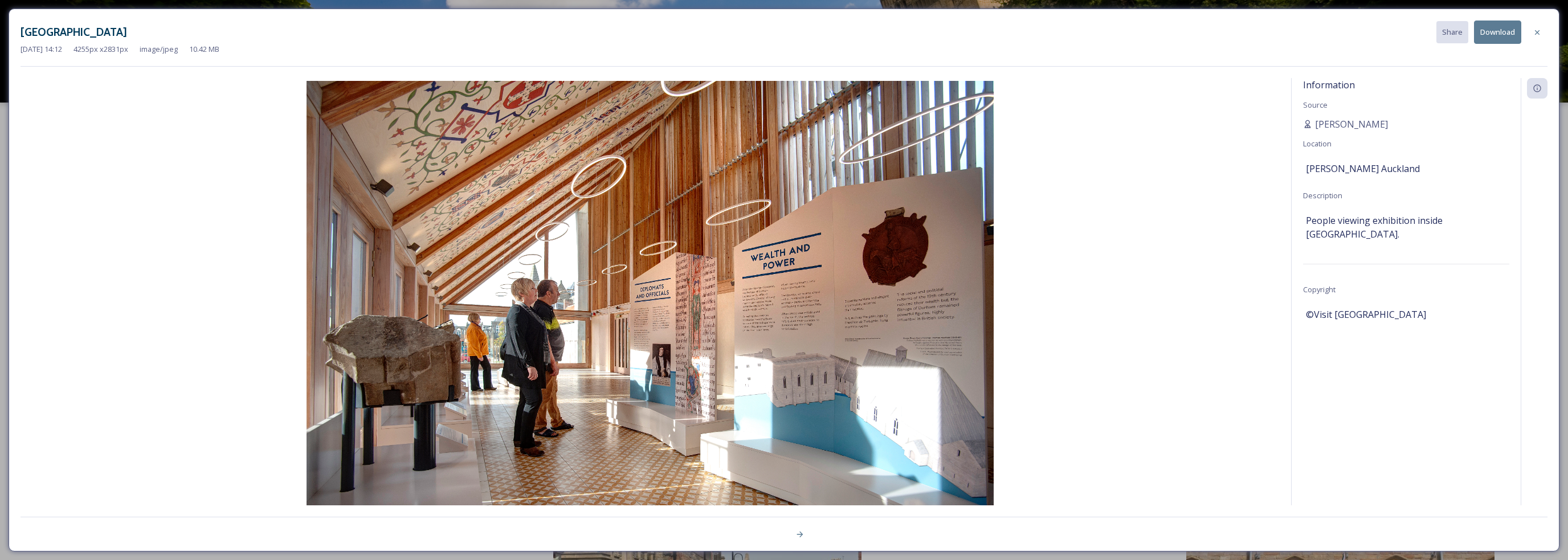
click at [1498, 32] on button "Download" at bounding box center [1498, 32] width 47 height 24
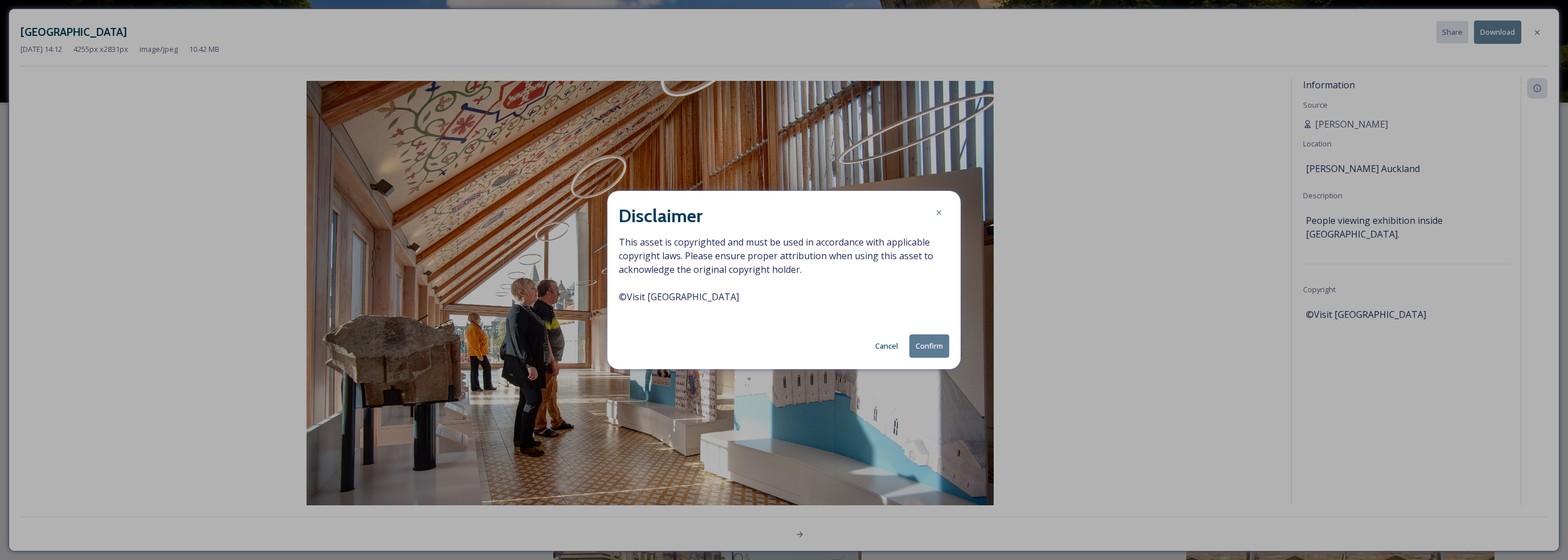
click at [942, 337] on button "Confirm" at bounding box center [929, 345] width 39 height 24
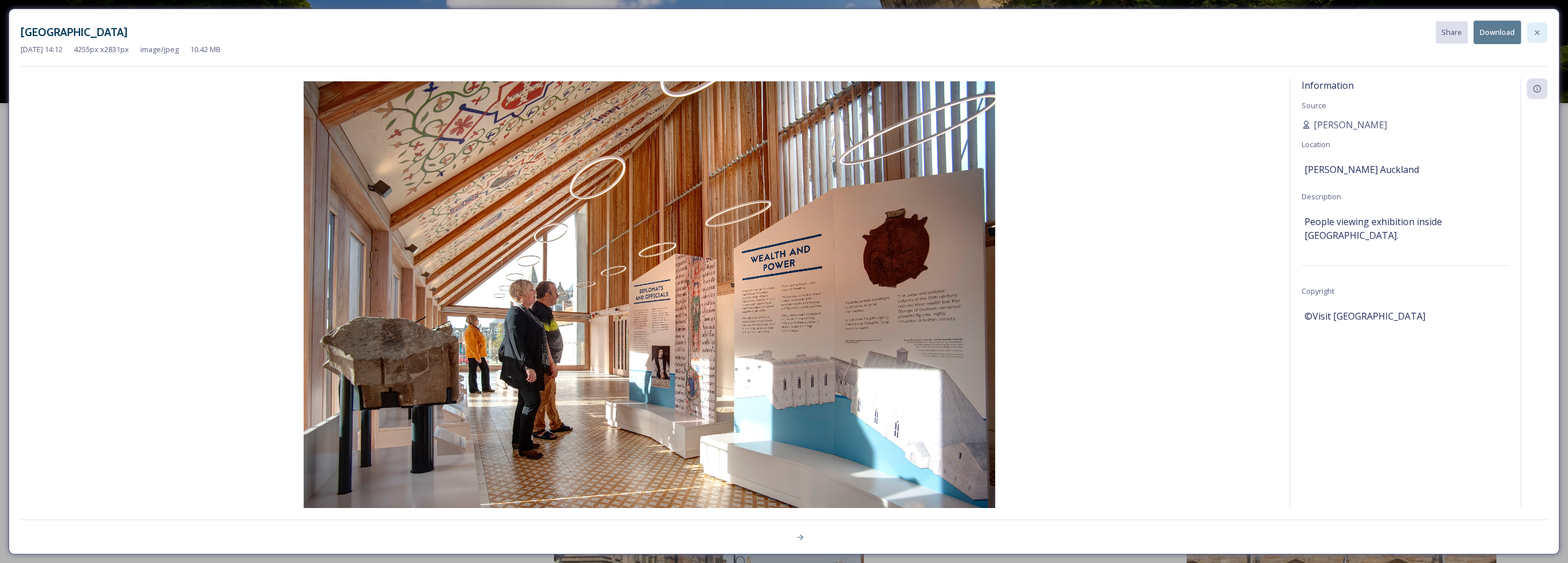
click at [1537, 31] on icon at bounding box center [1536, 32] width 4 height 4
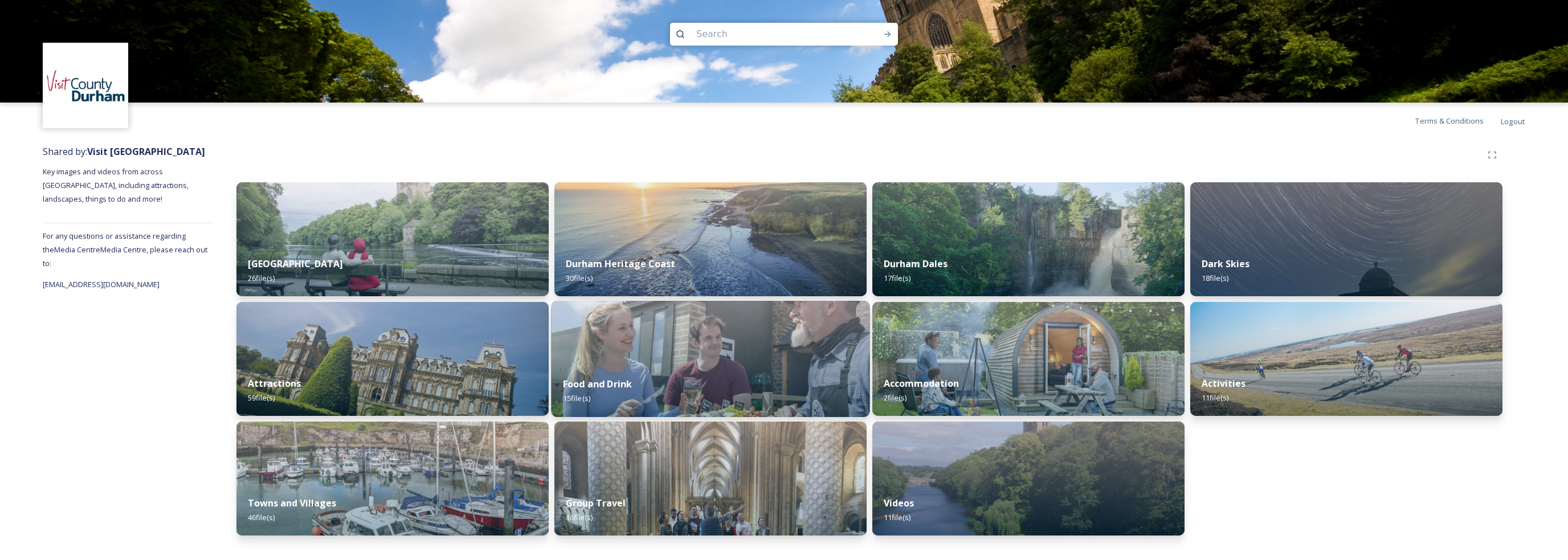
click at [693, 342] on img at bounding box center [710, 358] width 318 height 117
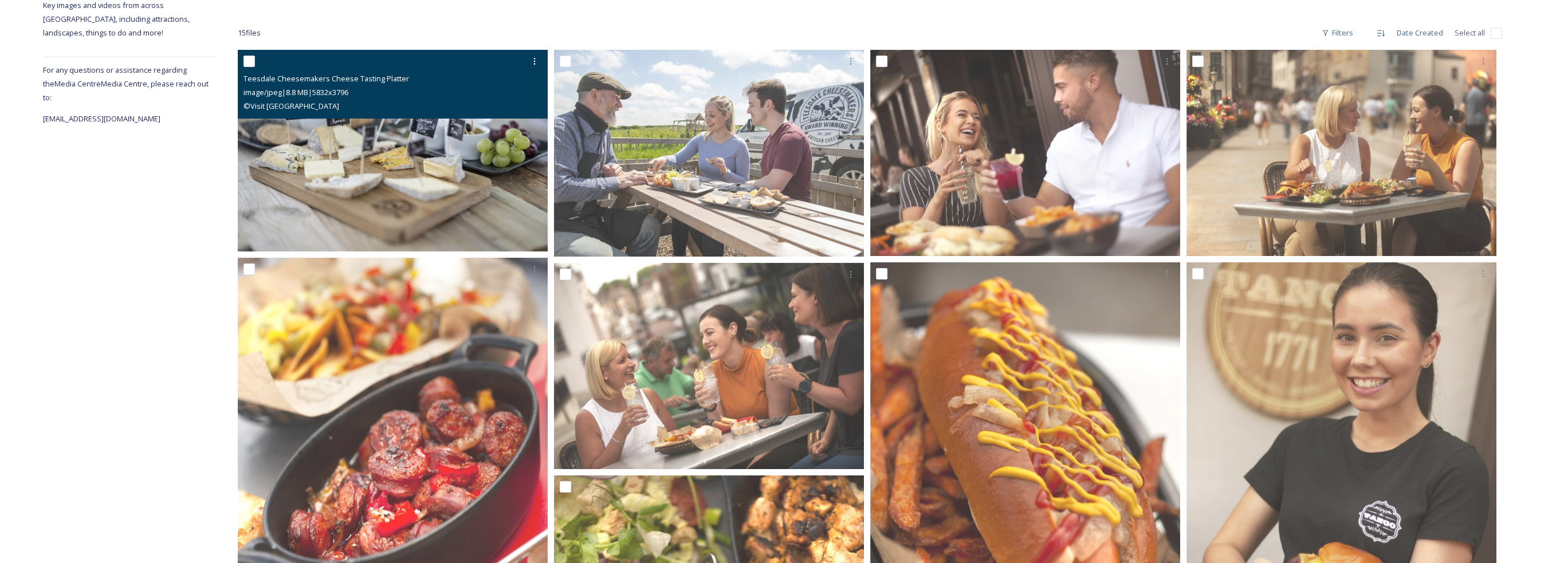
scroll to position [38, 0]
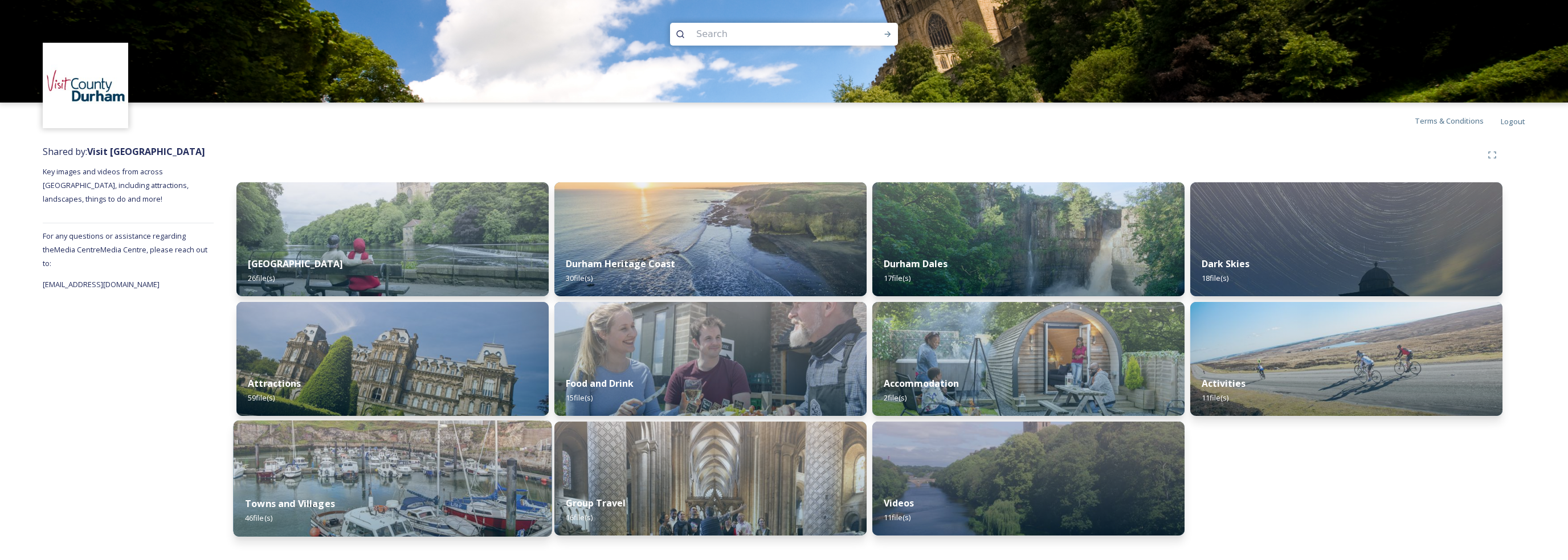
click at [476, 482] on img at bounding box center [392, 478] width 318 height 117
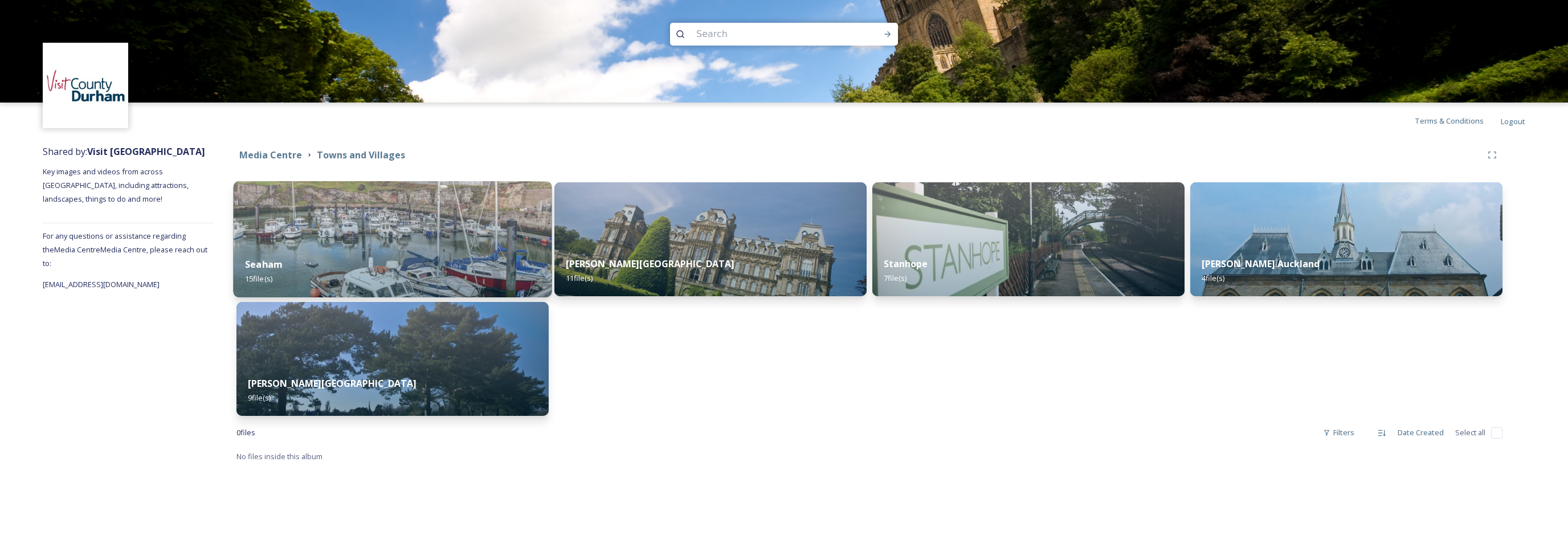
click at [476, 256] on div "Seaham 15 file(s)" at bounding box center [392, 271] width 318 height 52
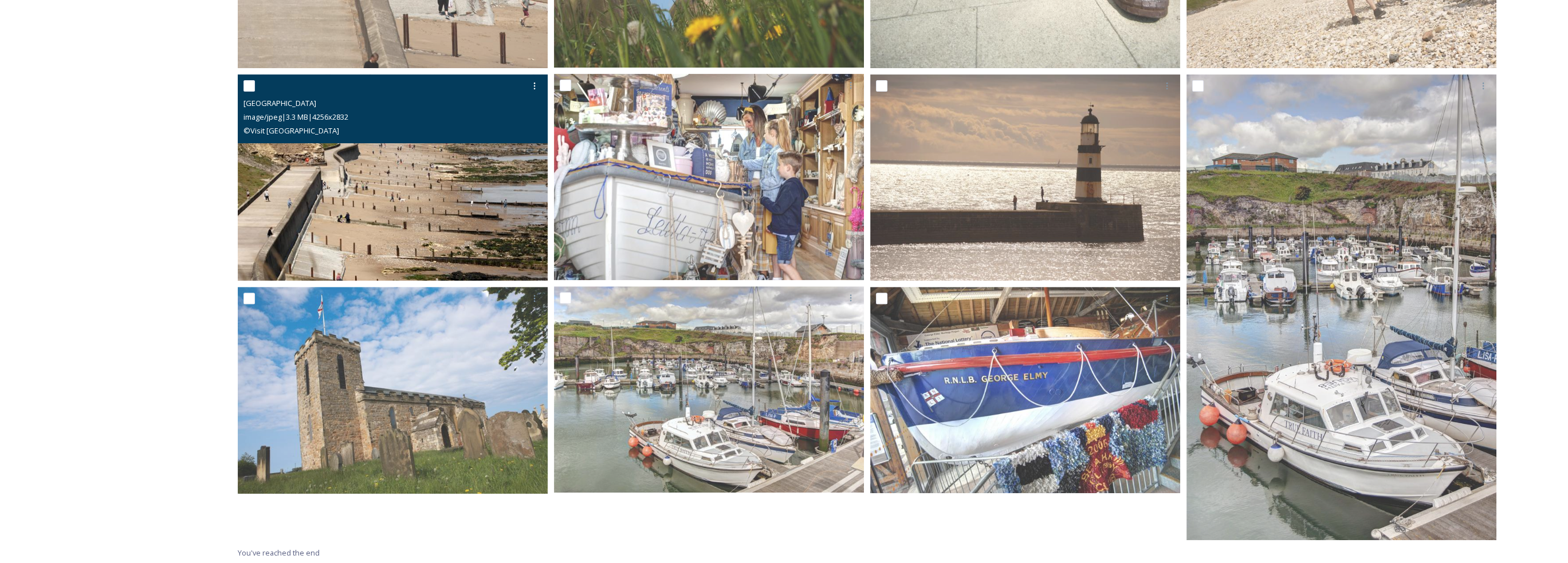
scroll to position [829, 0]
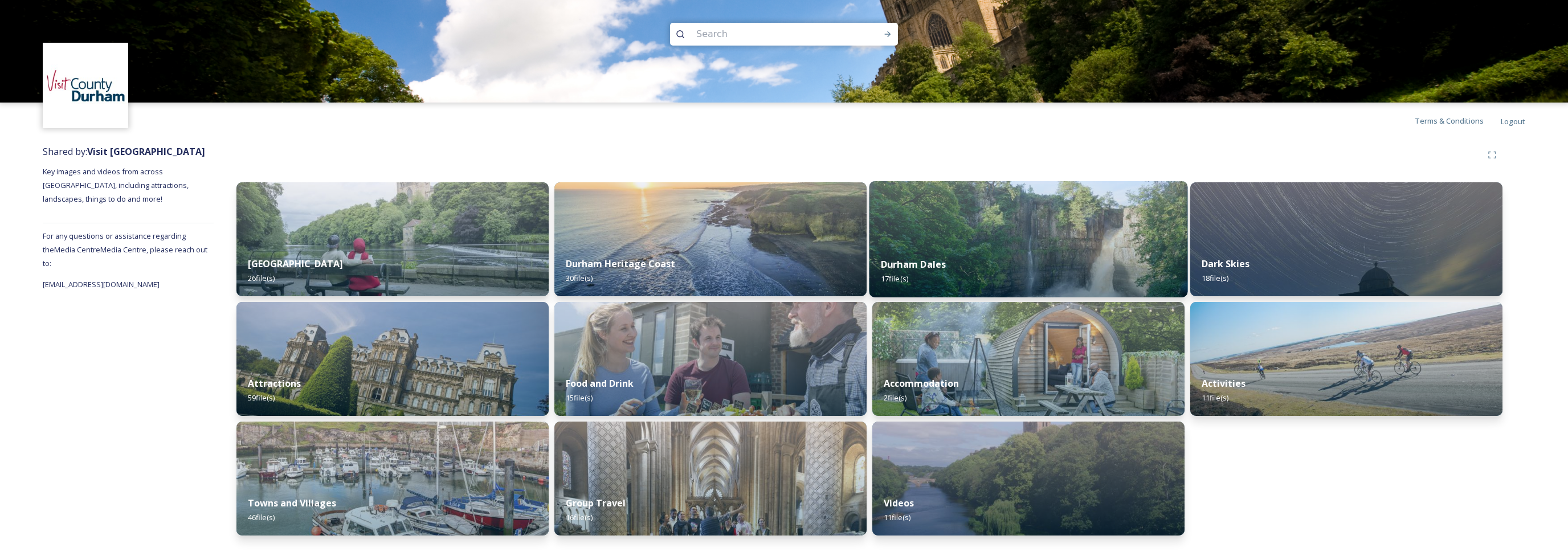
click at [1075, 252] on div "Durham Dales 17 file(s)" at bounding box center [1029, 271] width 318 height 52
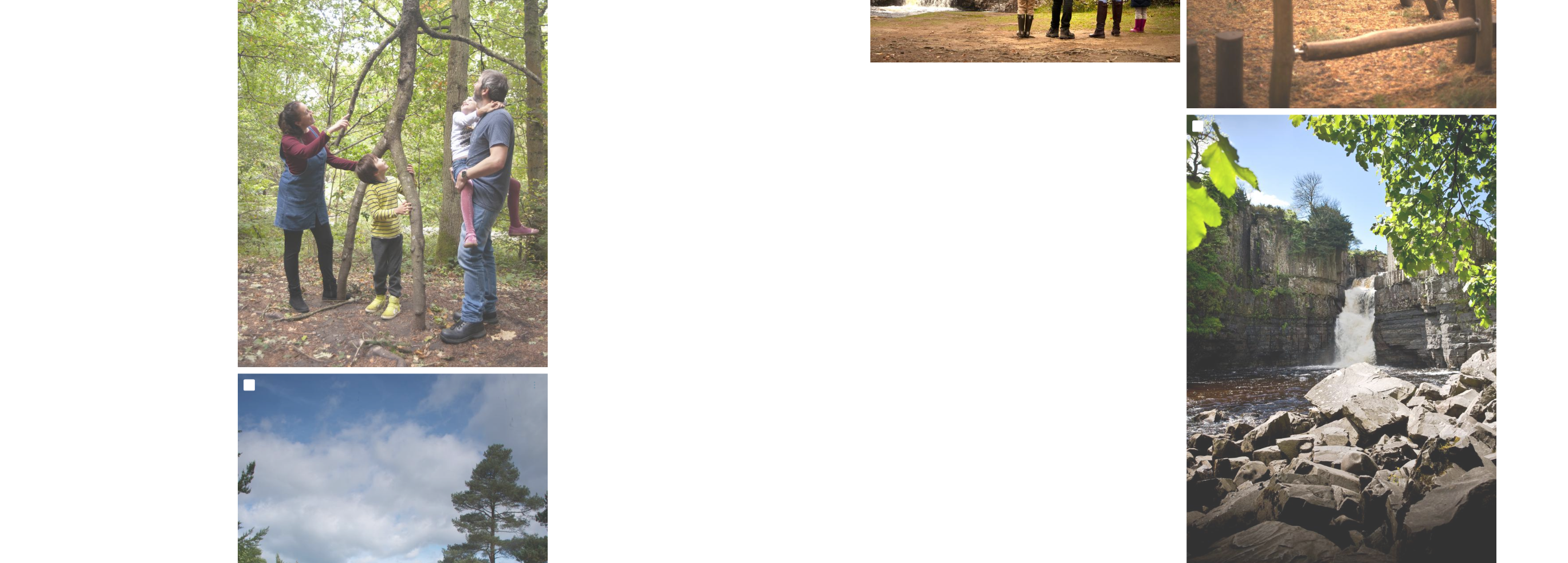
scroll to position [1432, 0]
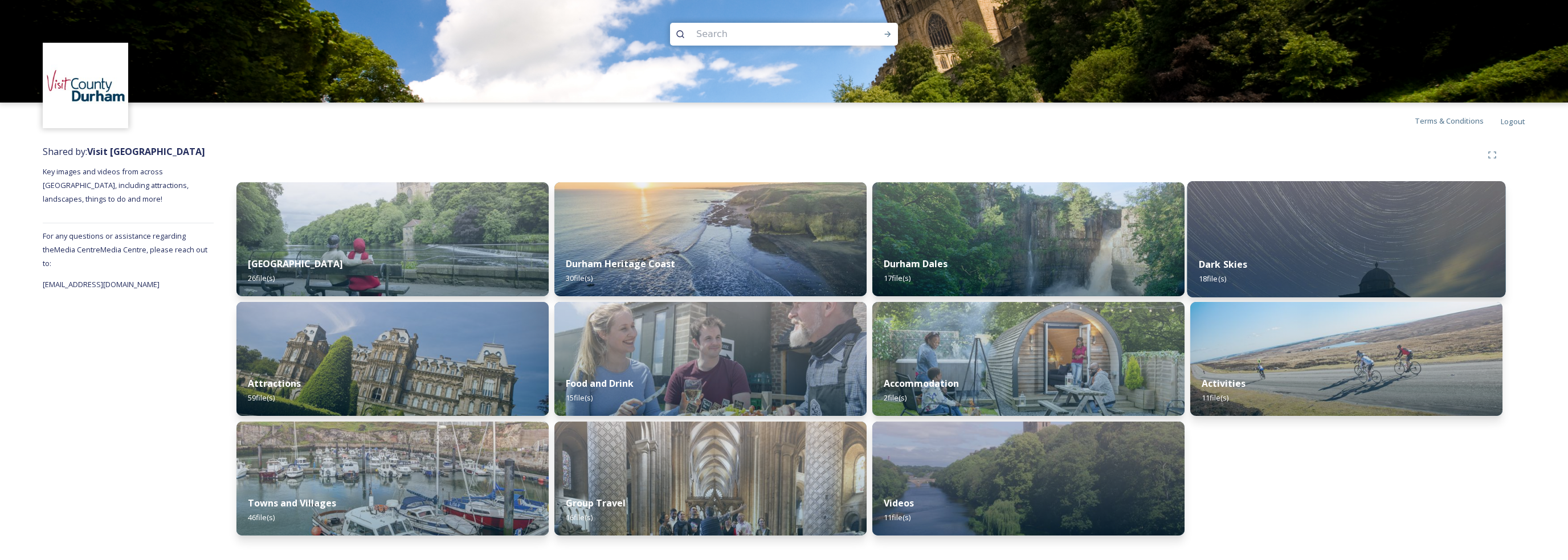
click at [1285, 202] on img at bounding box center [1346, 239] width 318 height 117
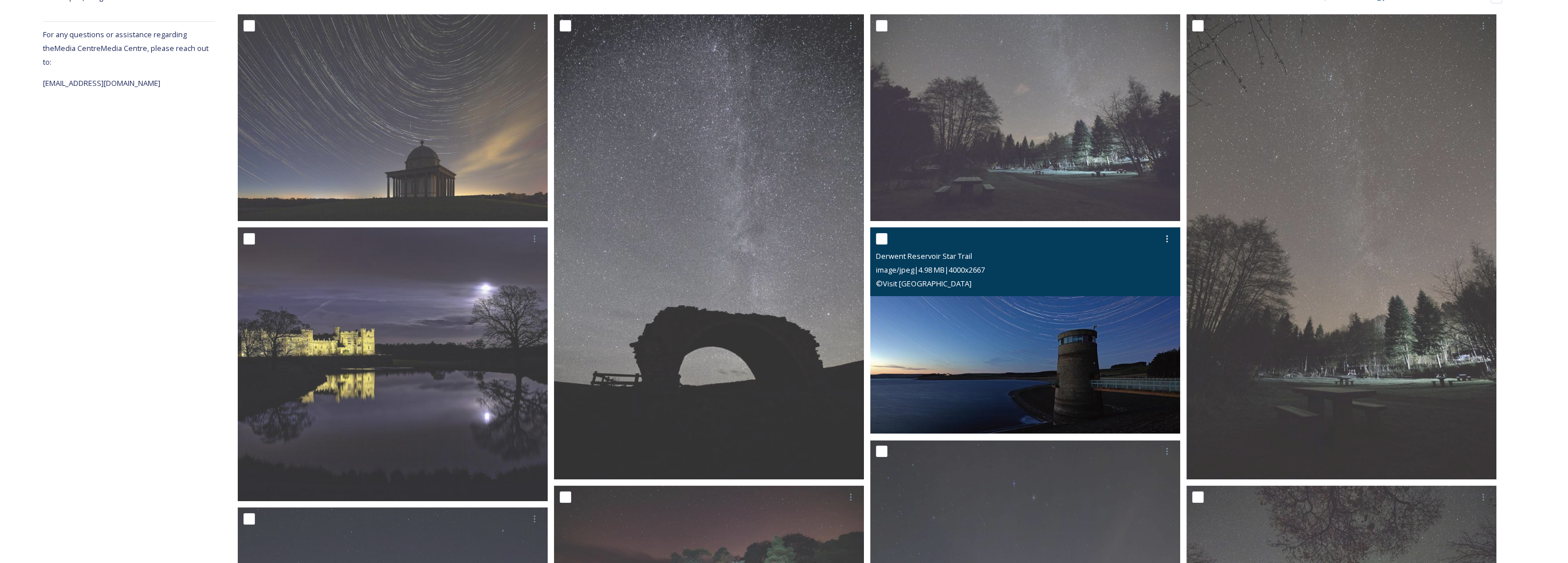
scroll to position [149, 0]
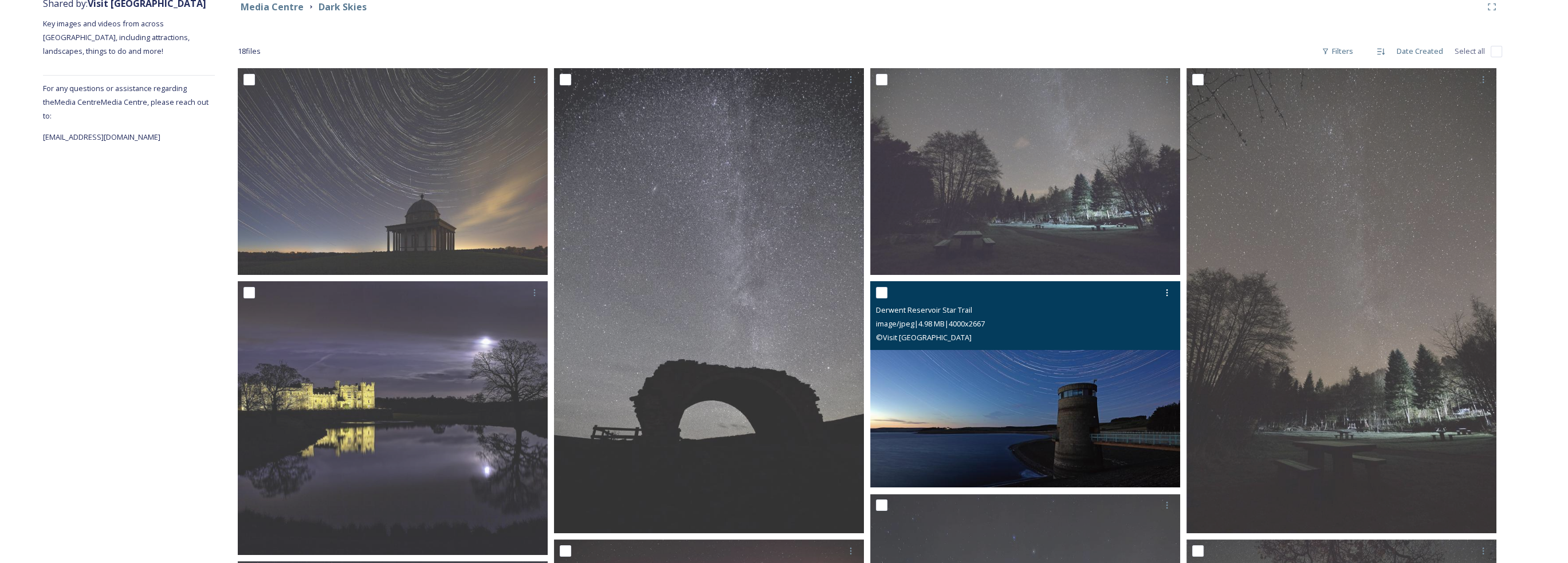
click at [1027, 370] on img at bounding box center [1025, 384] width 310 height 207
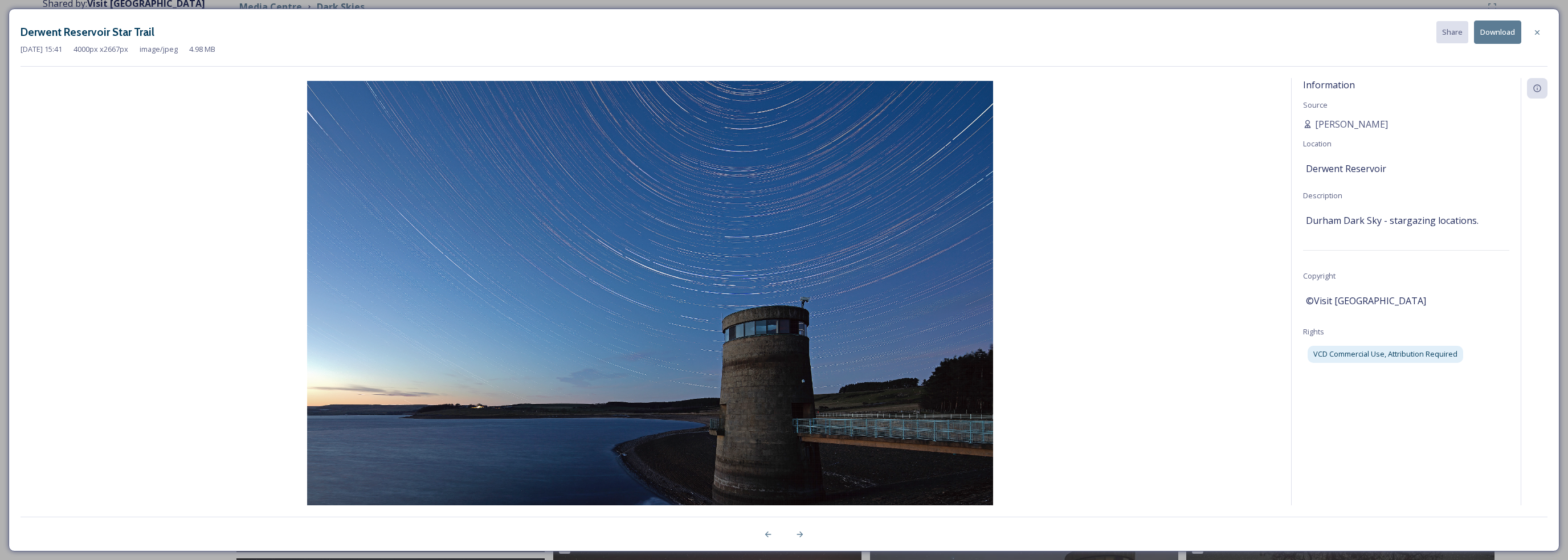
click at [1506, 34] on button "Download" at bounding box center [1498, 32] width 47 height 24
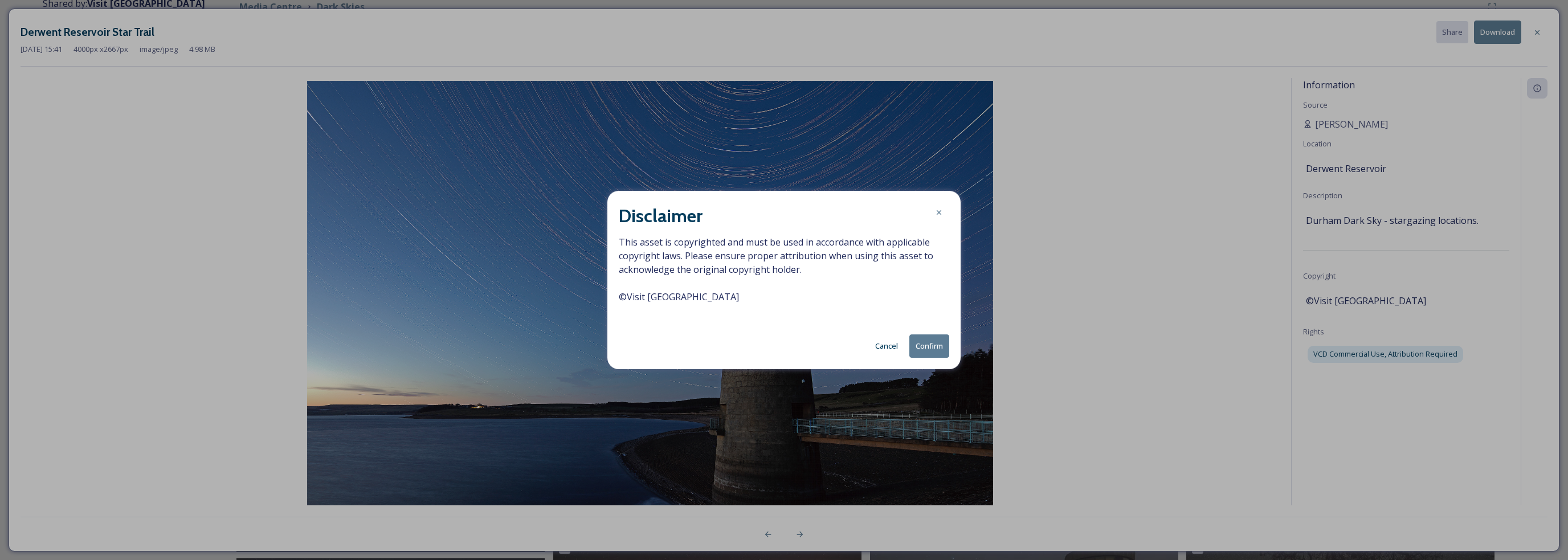
click at [937, 345] on button "Confirm" at bounding box center [929, 345] width 39 height 24
